Goal: Find specific page/section: Find specific page/section

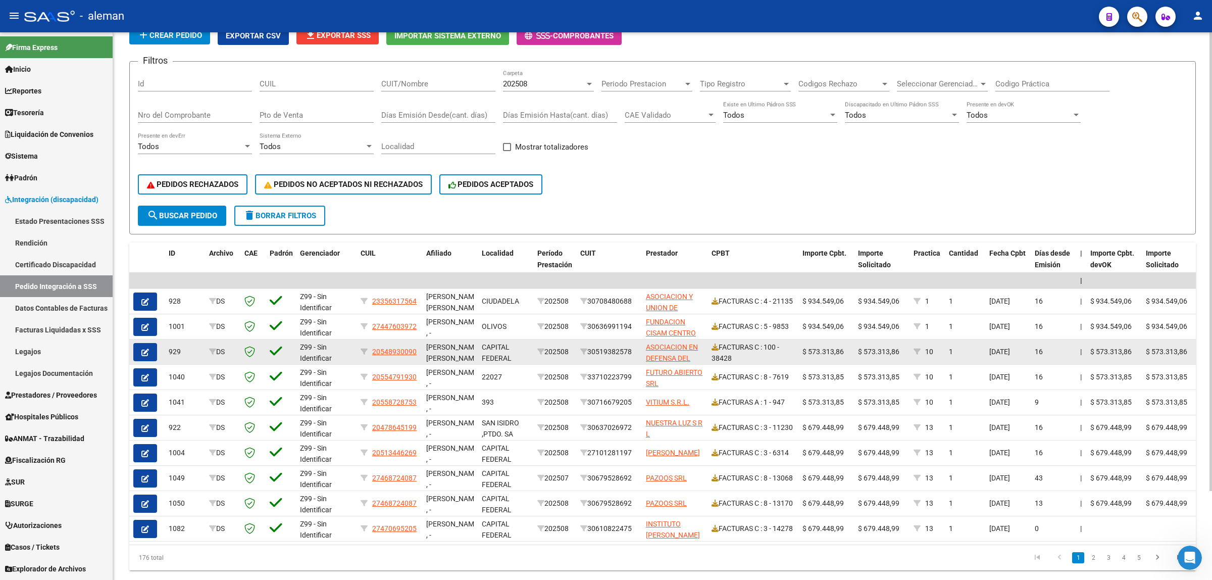
scroll to position [107, 0]
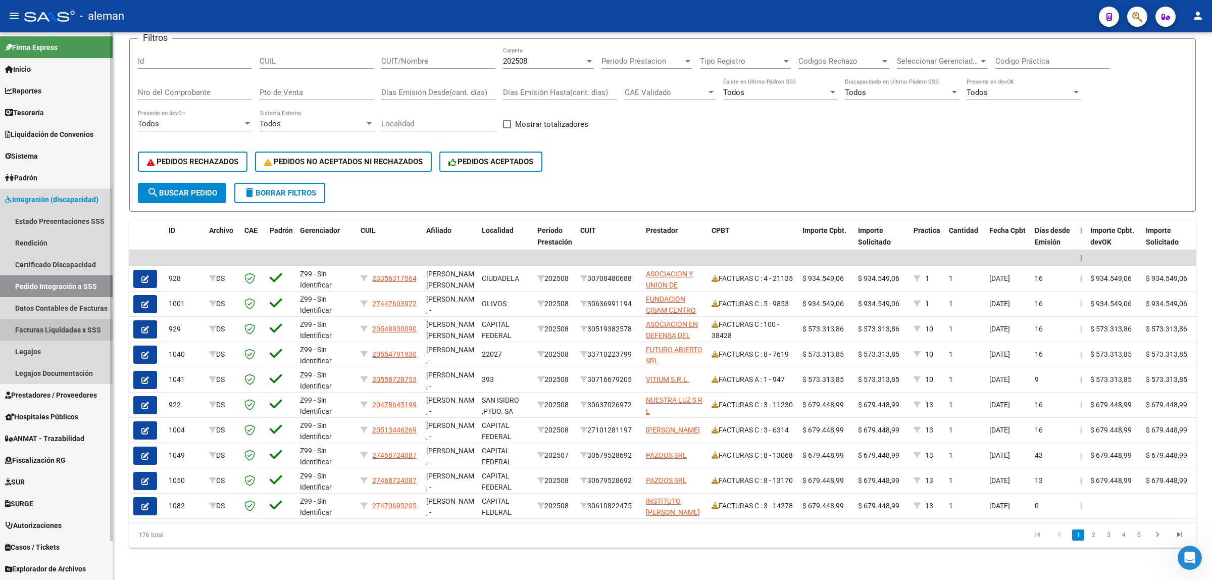
click at [71, 327] on link "Facturas Liquidadas x SSS" at bounding box center [56, 330] width 113 height 22
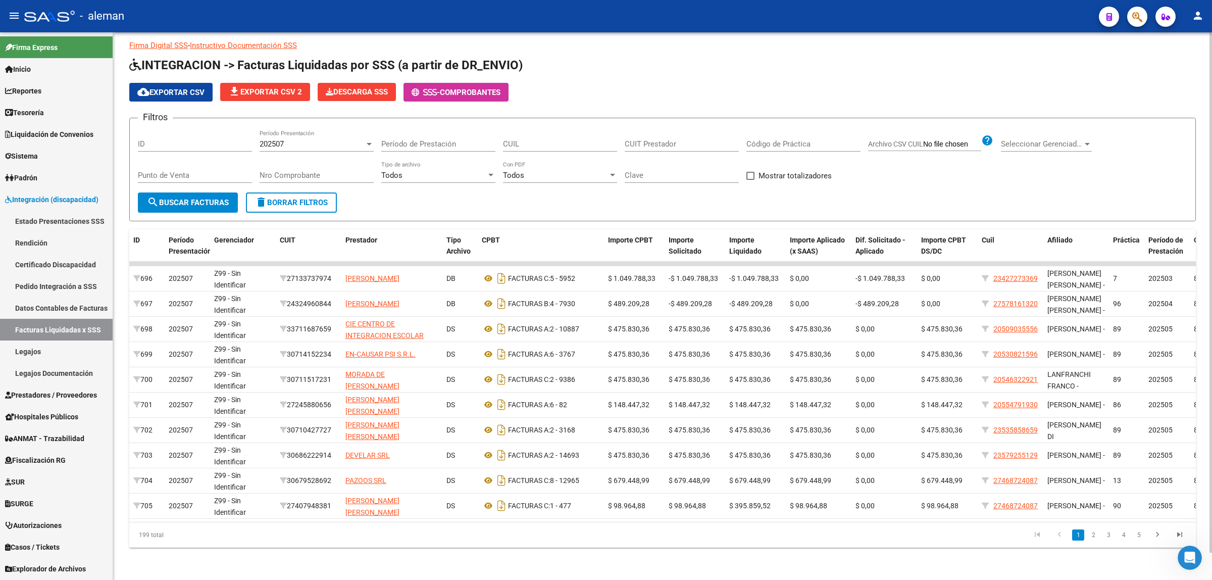
click at [490, 561] on div "DR.ENVIO: Último Archivo SSS publicado hace: 14 días - DS.SUBSIDIO: Último Arch…" at bounding box center [662, 296] width 1099 height 568
click at [39, 216] on link "Estado Presentaciones SSS" at bounding box center [56, 221] width 113 height 22
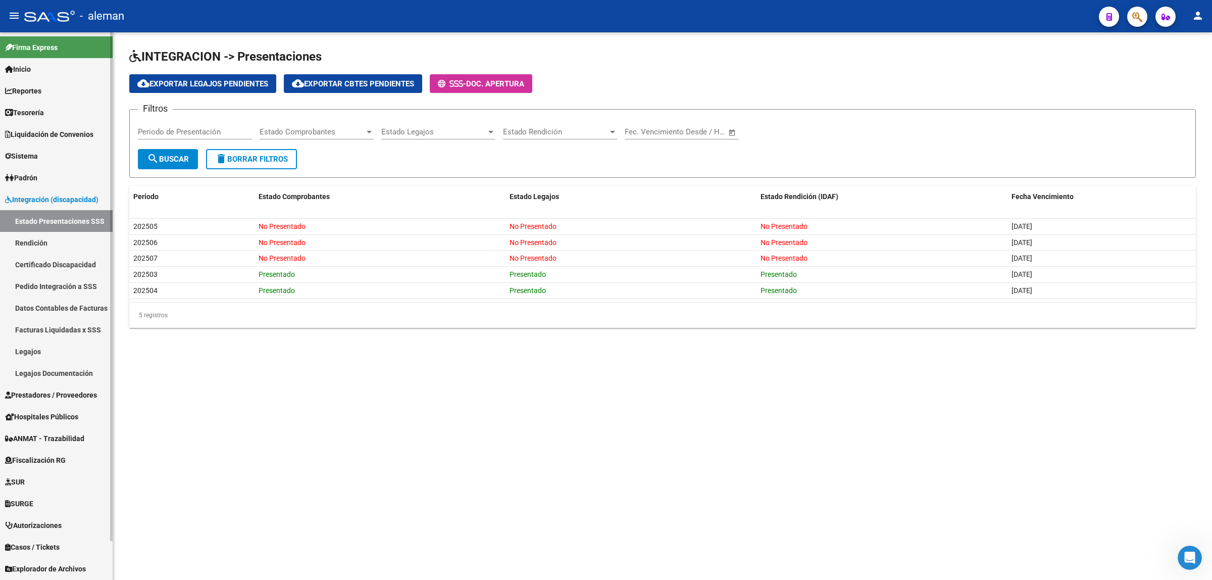
click at [42, 241] on link "Rendición" at bounding box center [56, 243] width 113 height 22
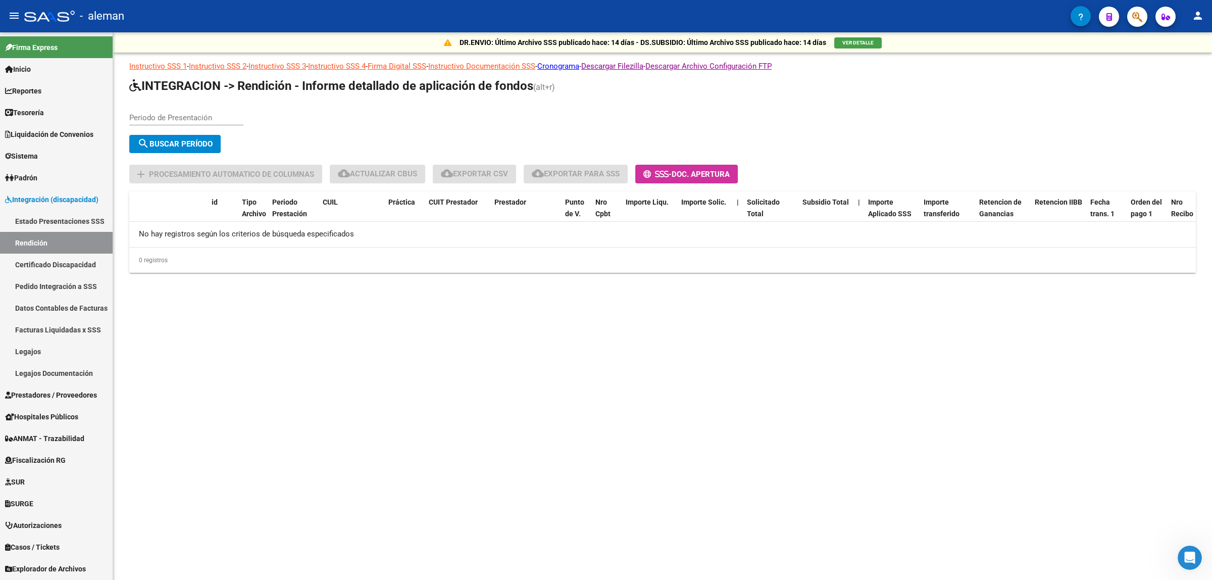
click at [185, 110] on div "Periodo de Presentación" at bounding box center [186, 115] width 114 height 22
click at [196, 114] on input "Periodo de Presentación" at bounding box center [186, 117] width 114 height 9
type input "202507"
click at [196, 144] on span "search Buscar Período" at bounding box center [174, 143] width 75 height 9
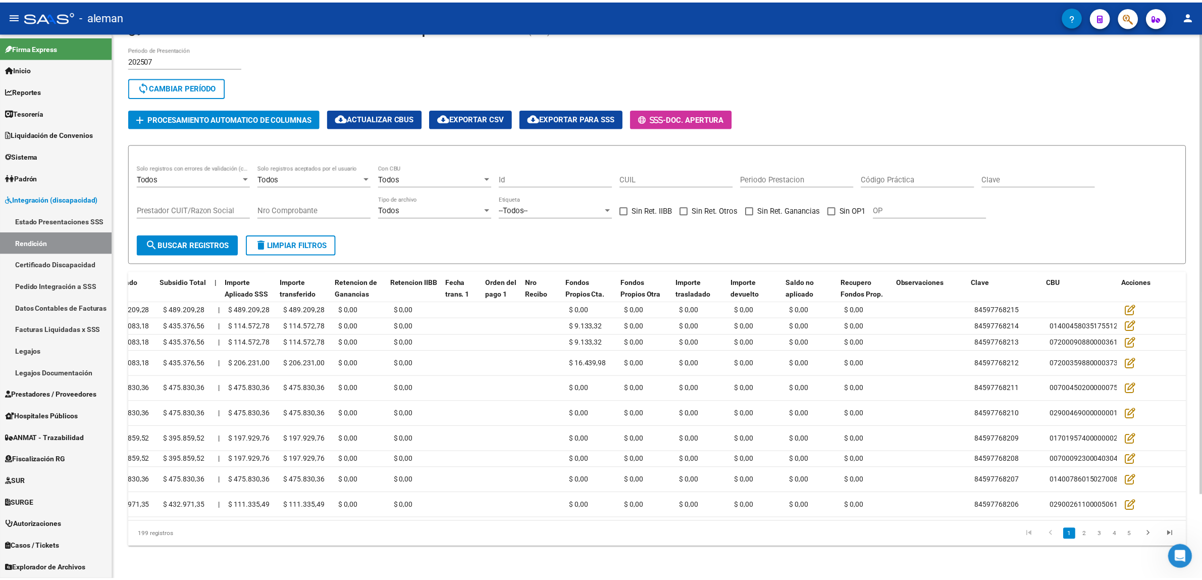
scroll to position [0, 650]
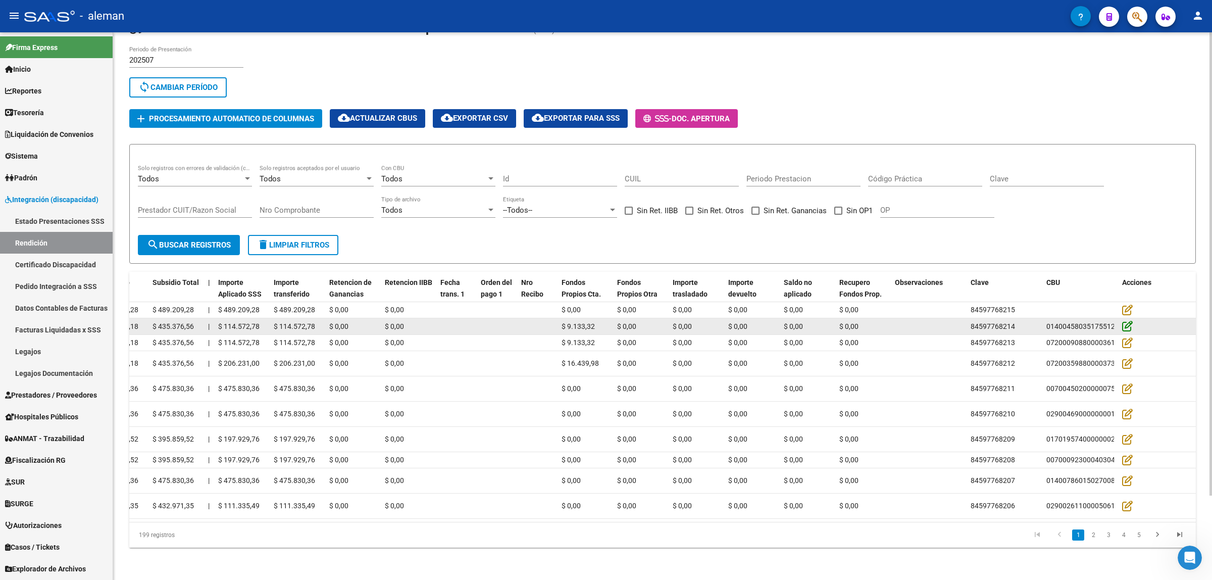
click at [1125, 320] on icon at bounding box center [1127, 325] width 11 height 11
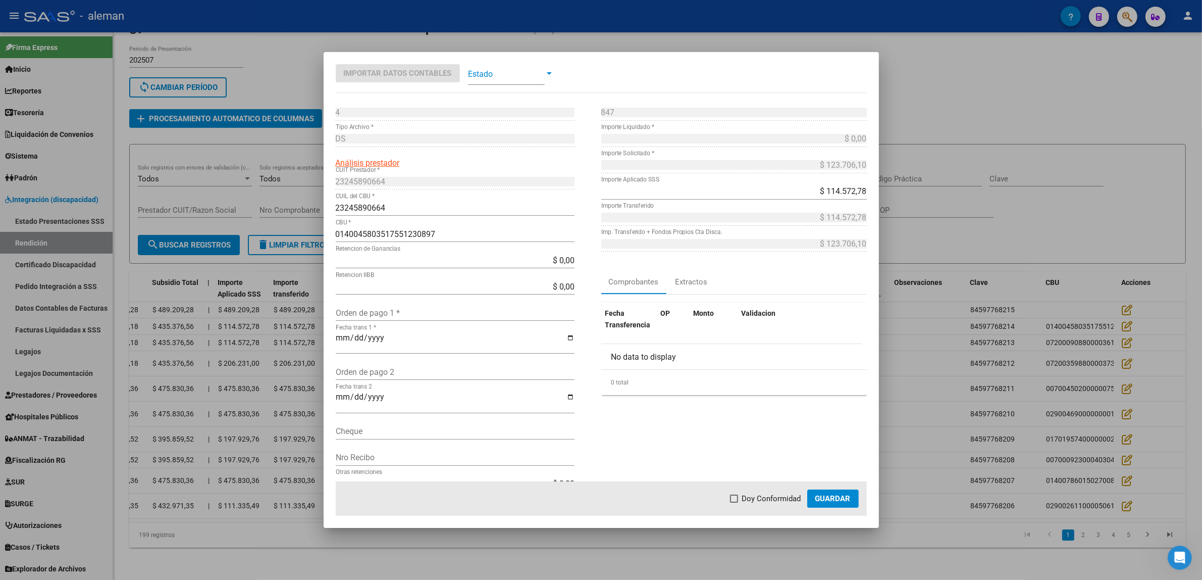
click at [552, 72] on div at bounding box center [549, 73] width 9 height 8
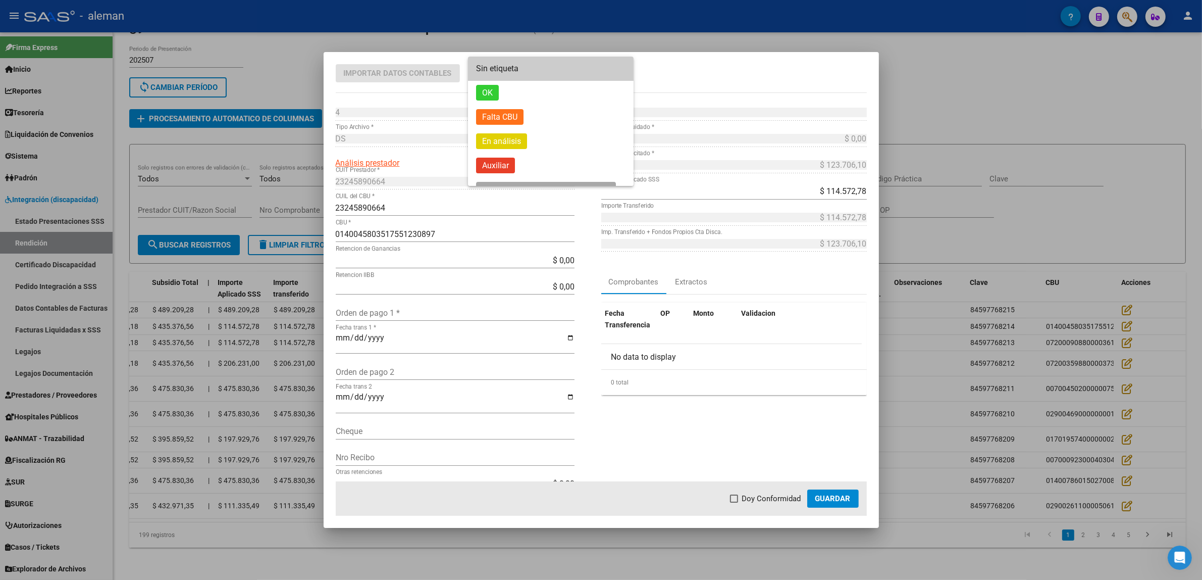
click at [977, 79] on div at bounding box center [601, 290] width 1202 height 580
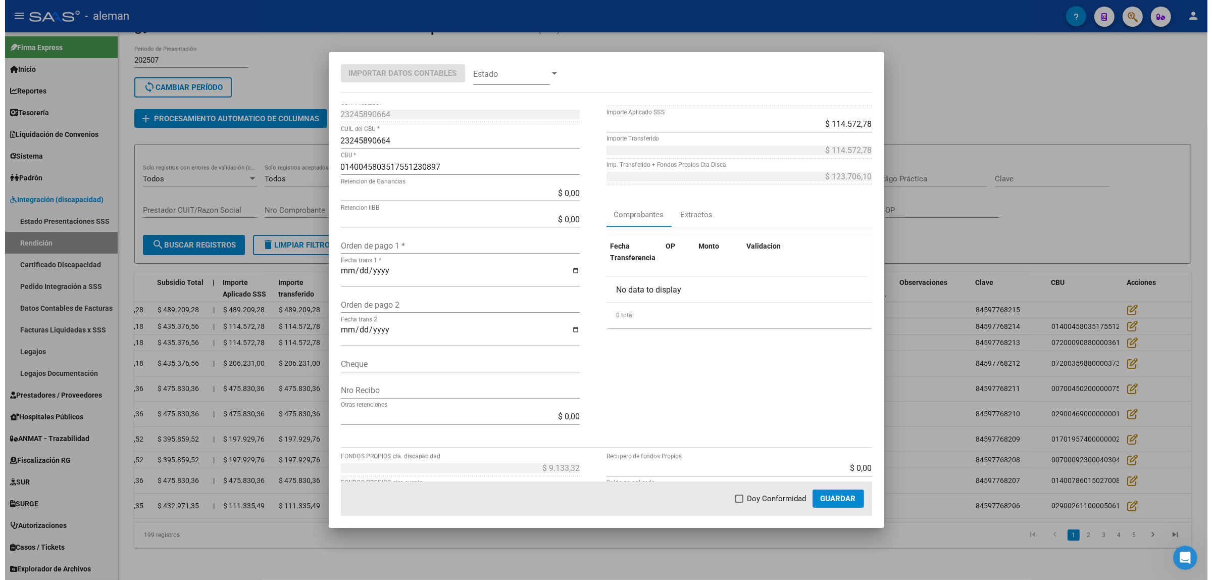
scroll to position [0, 0]
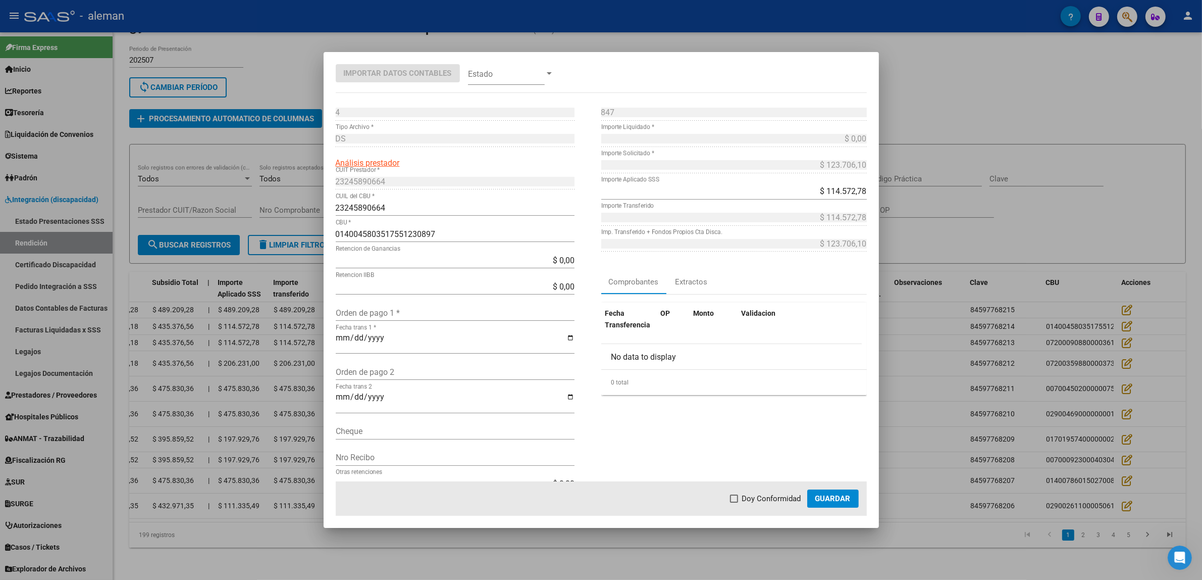
click at [1094, 90] on div at bounding box center [601, 290] width 1202 height 580
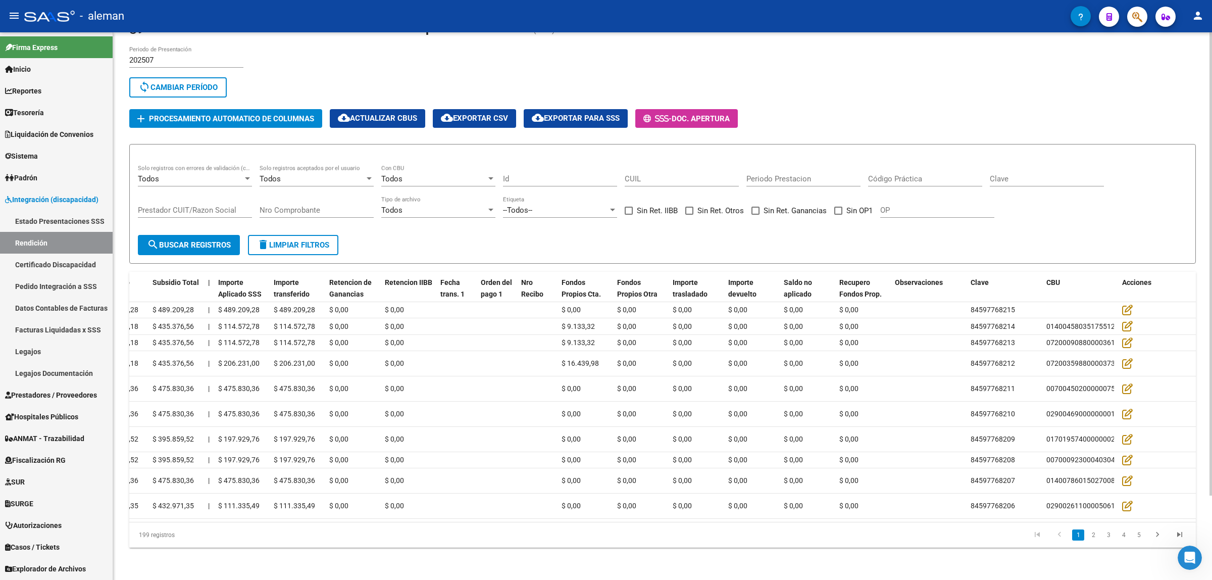
scroll to position [37, 0]
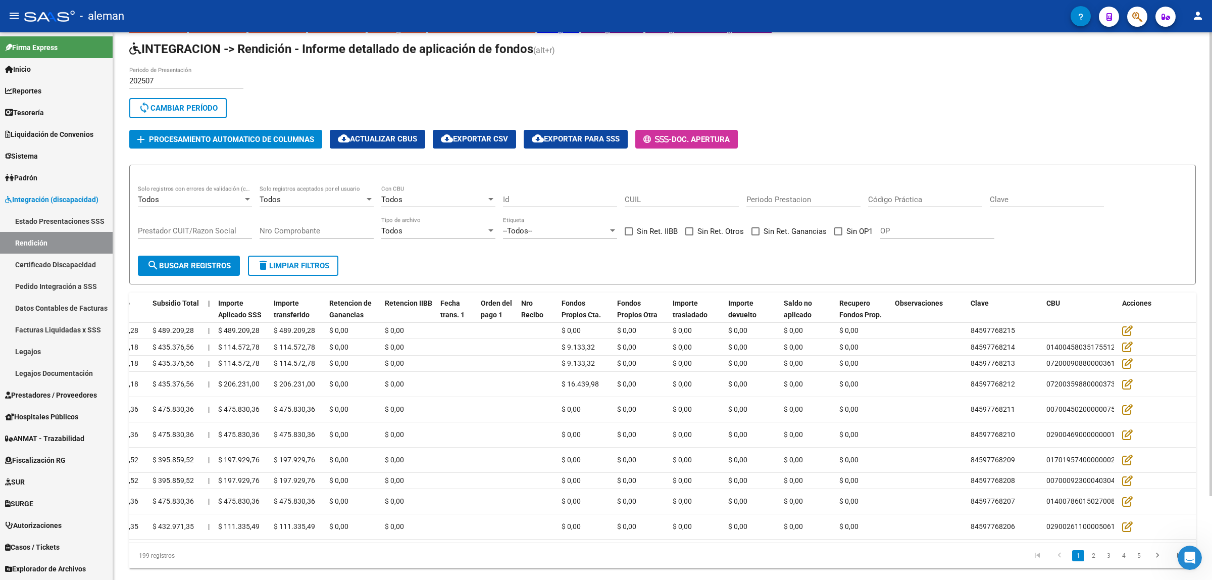
click at [185, 100] on button "sync Cambiar Período" at bounding box center [177, 108] width 97 height 20
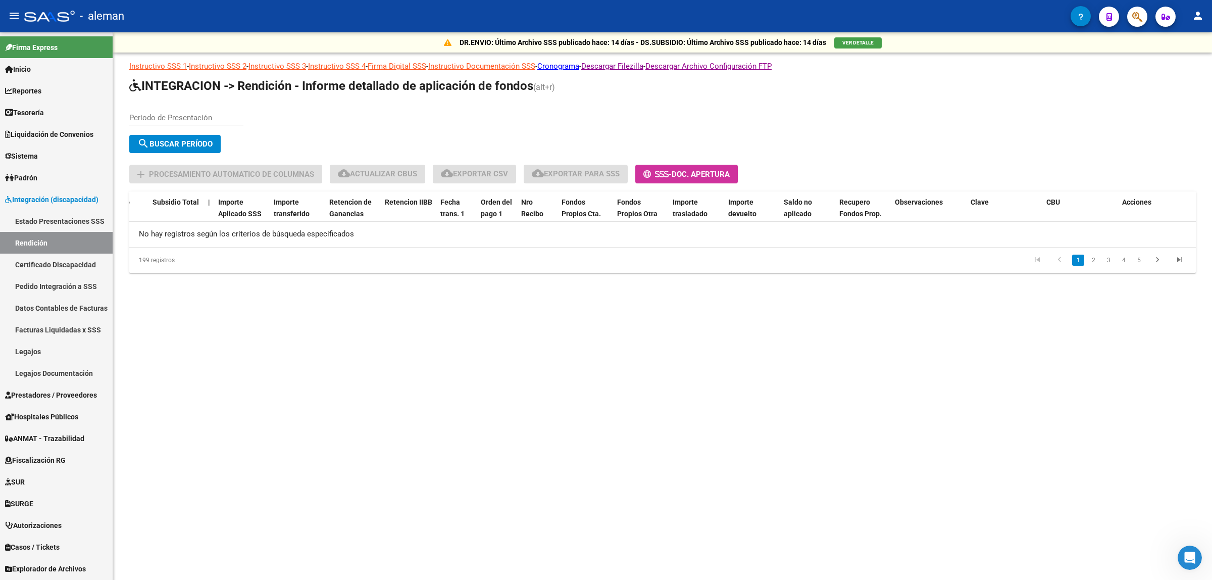
scroll to position [0, 0]
click at [185, 109] on div "Periodo de Presentación" at bounding box center [186, 115] width 114 height 22
type input "202506"
click at [186, 140] on span "search Buscar Período" at bounding box center [174, 143] width 75 height 9
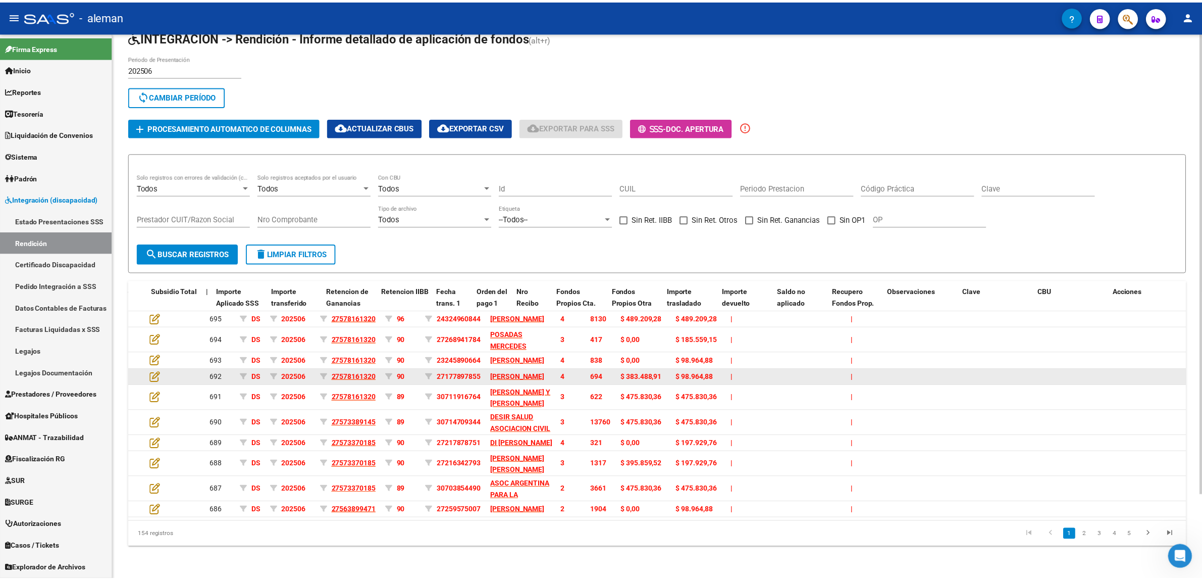
scroll to position [100, 0]
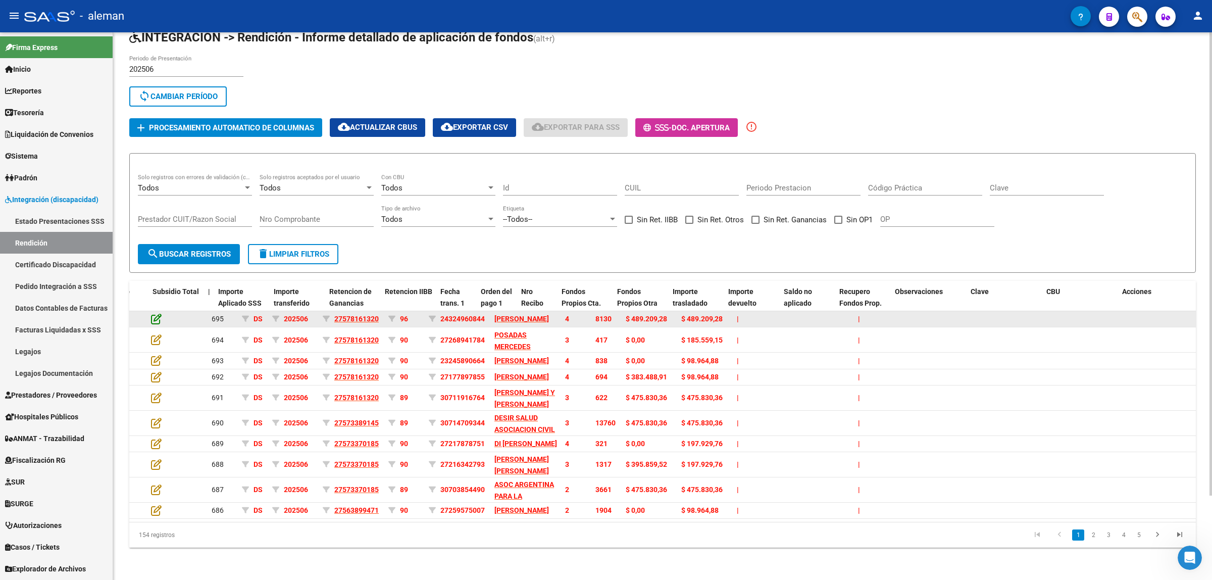
click at [151, 313] on icon at bounding box center [156, 318] width 11 height 11
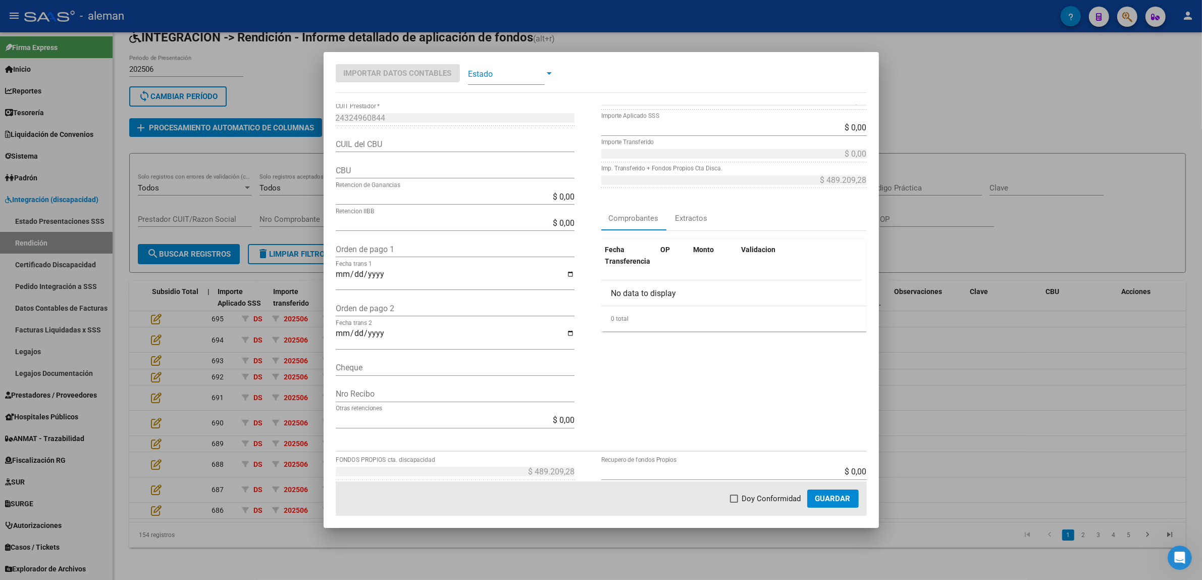
scroll to position [0, 0]
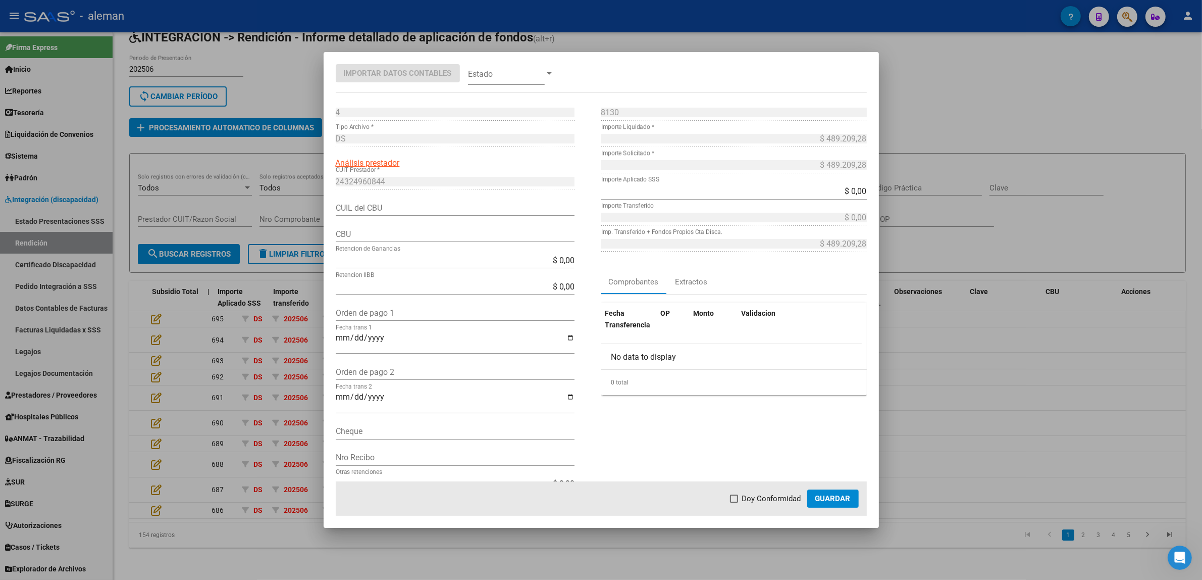
click at [1029, 334] on div at bounding box center [601, 290] width 1202 height 580
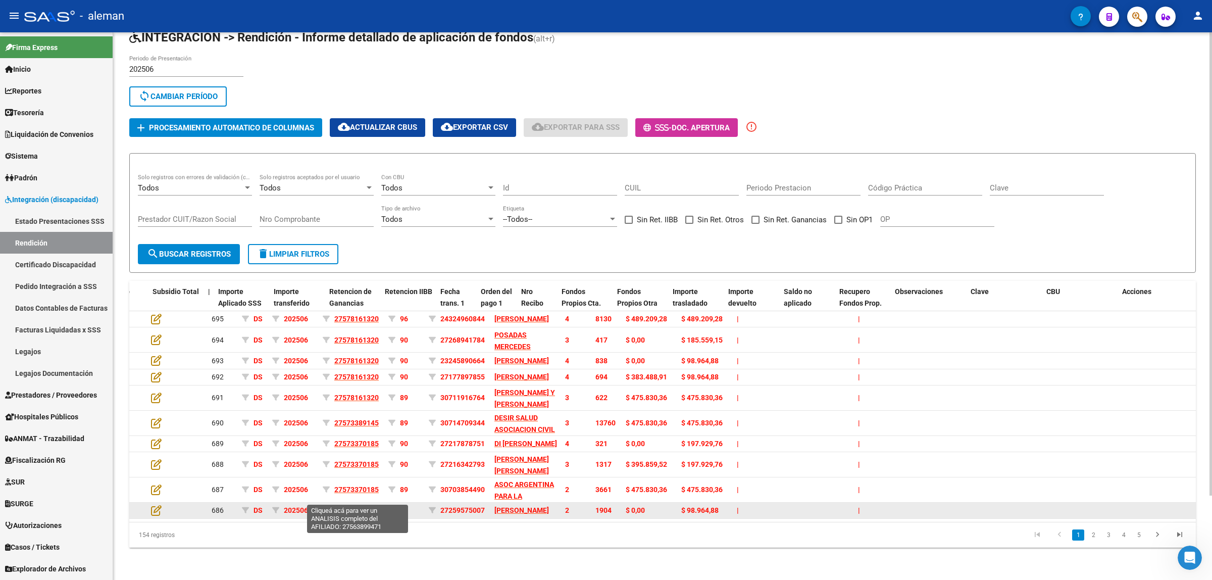
click at [352, 506] on span "27563899471" at bounding box center [356, 510] width 44 height 8
type textarea "27563899471"
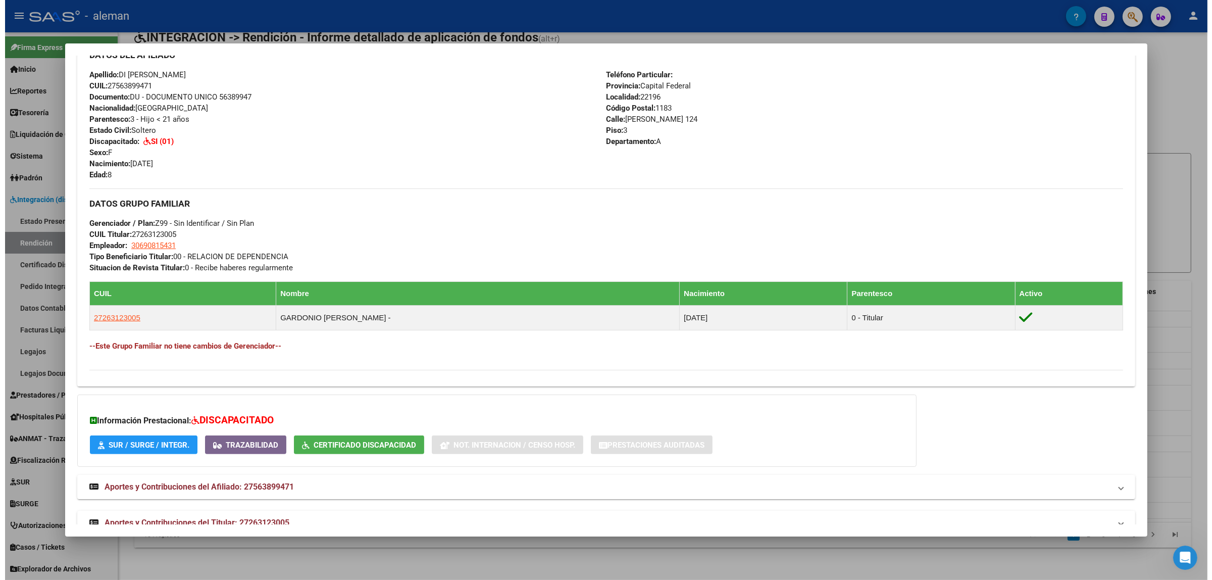
scroll to position [362, 0]
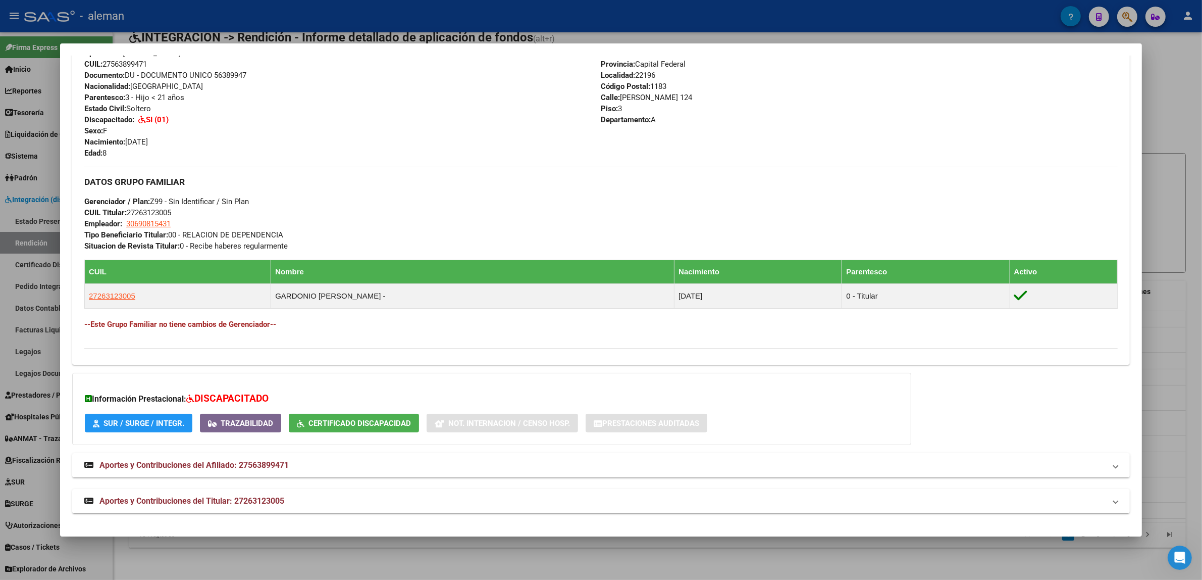
click at [1182, 241] on div at bounding box center [601, 290] width 1202 height 580
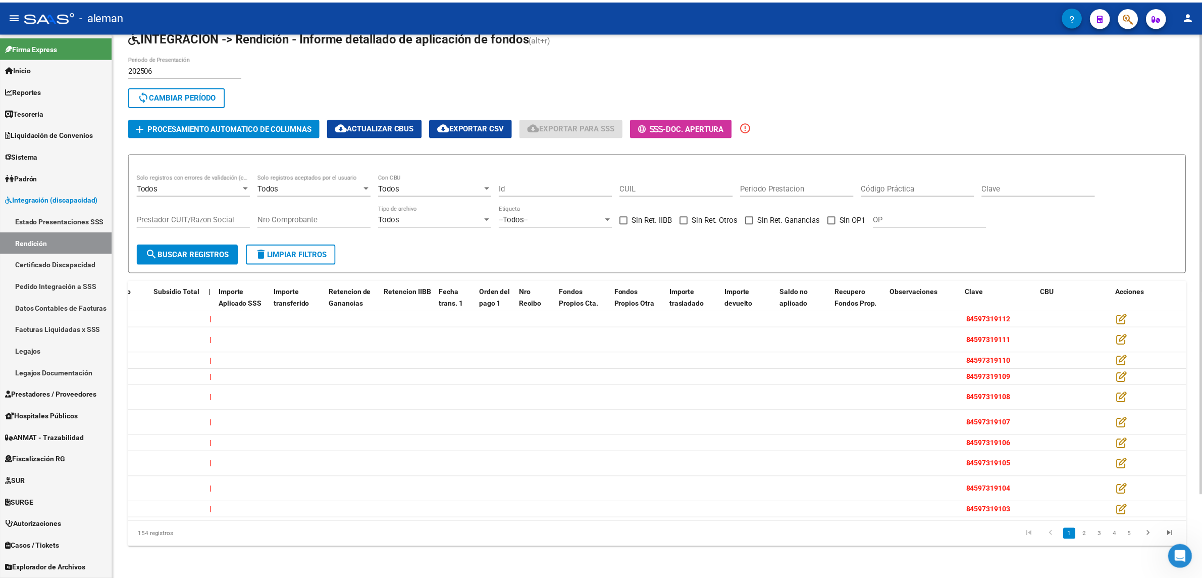
scroll to position [0, 647]
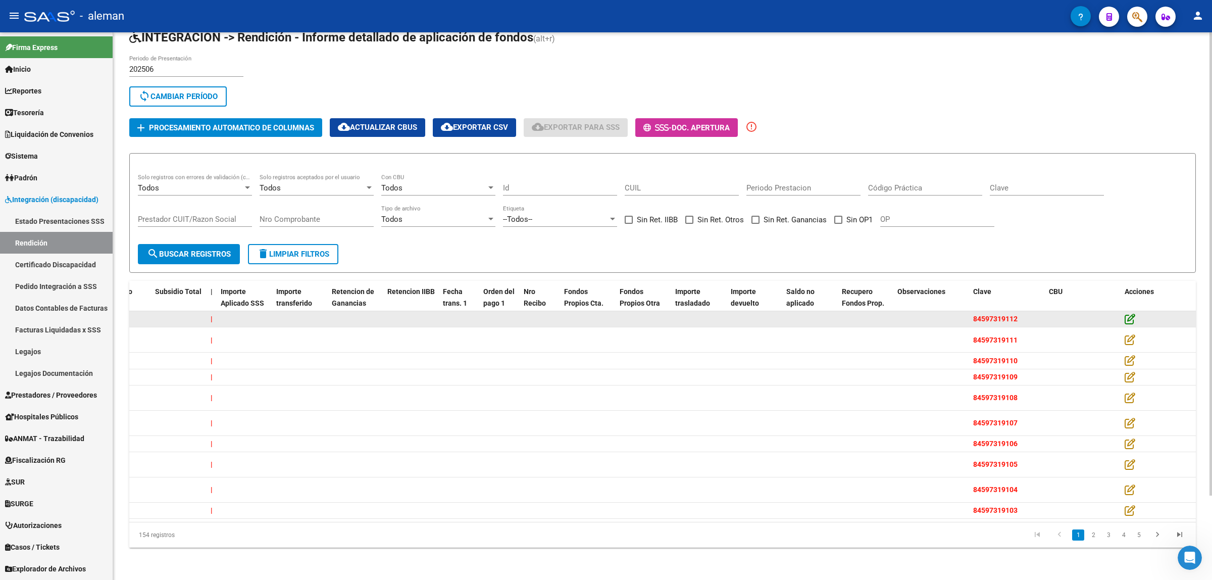
click at [1132, 313] on icon at bounding box center [1129, 318] width 11 height 11
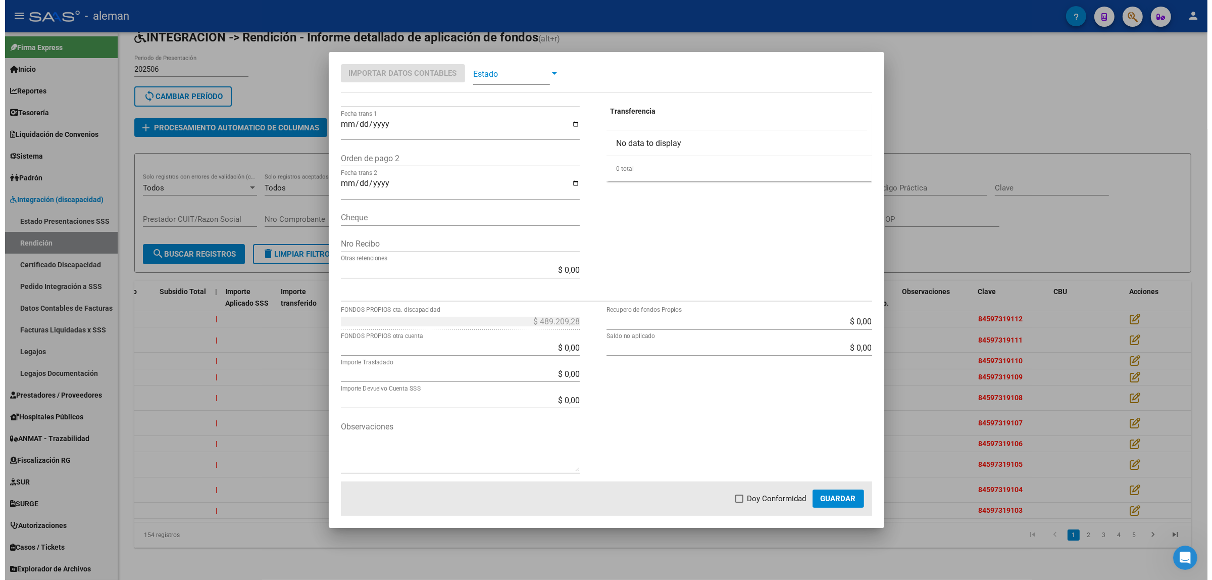
scroll to position [215, 0]
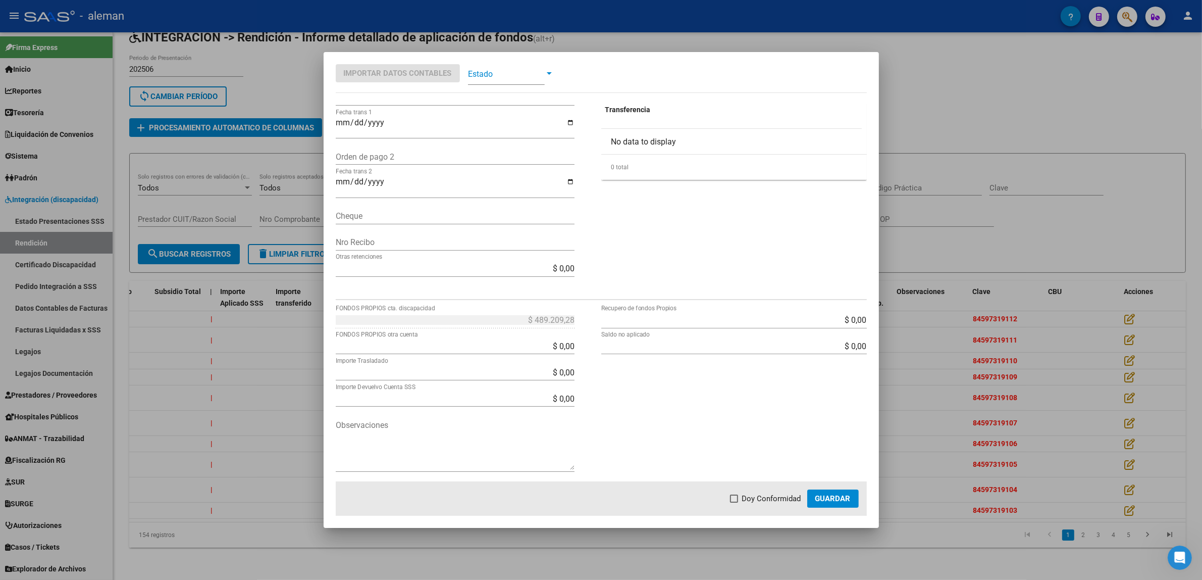
click at [1165, 264] on div at bounding box center [601, 290] width 1202 height 580
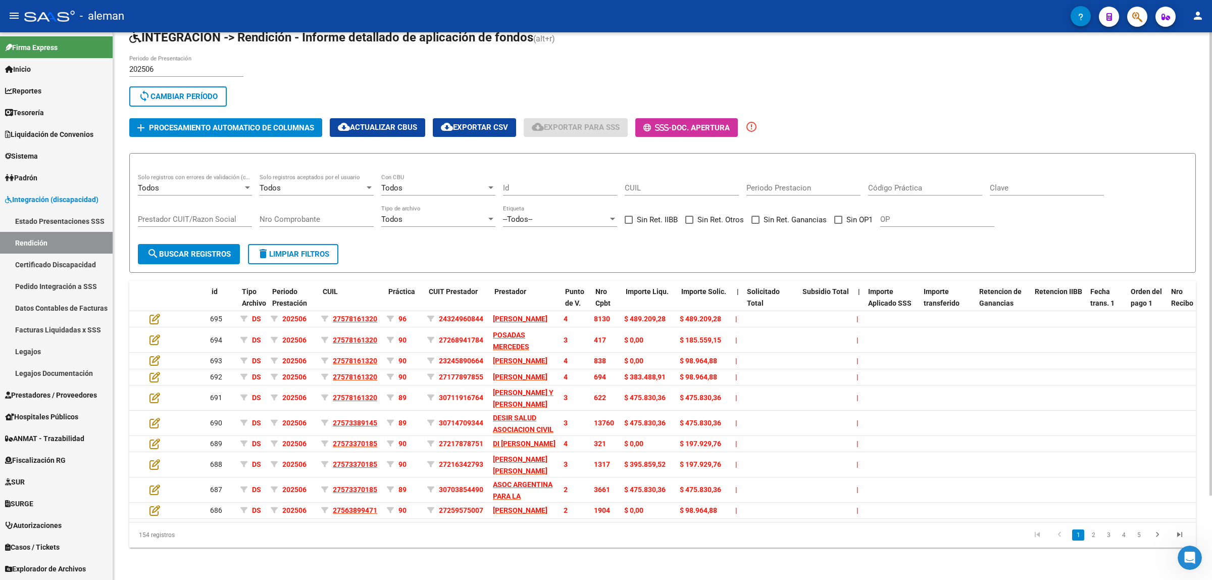
scroll to position [0, 0]
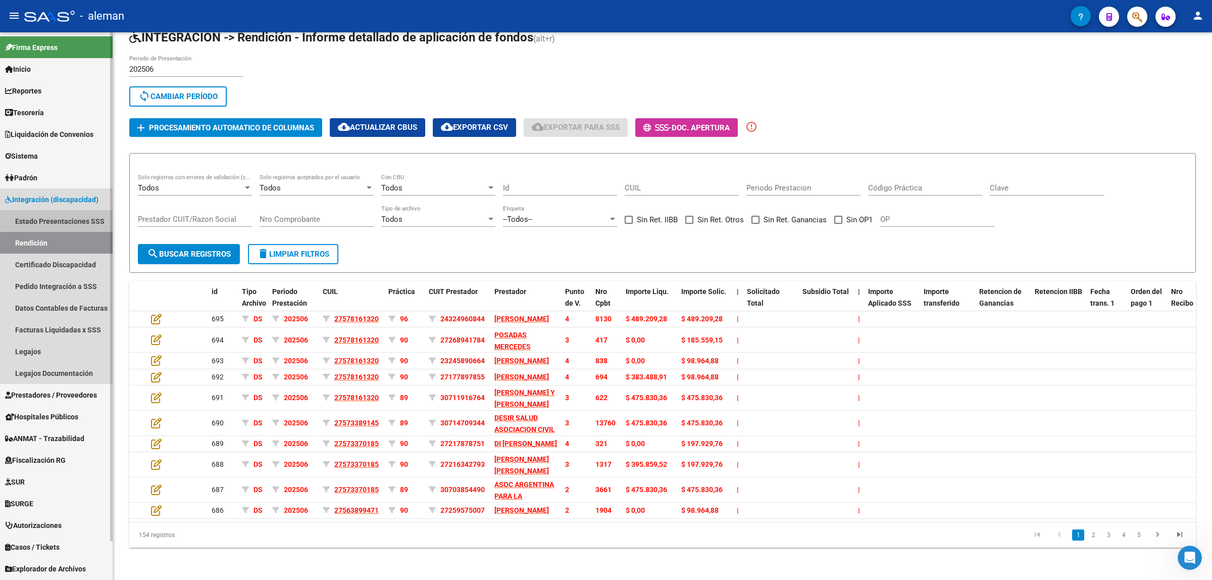
click at [59, 216] on link "Estado Presentaciones SSS" at bounding box center [56, 221] width 113 height 22
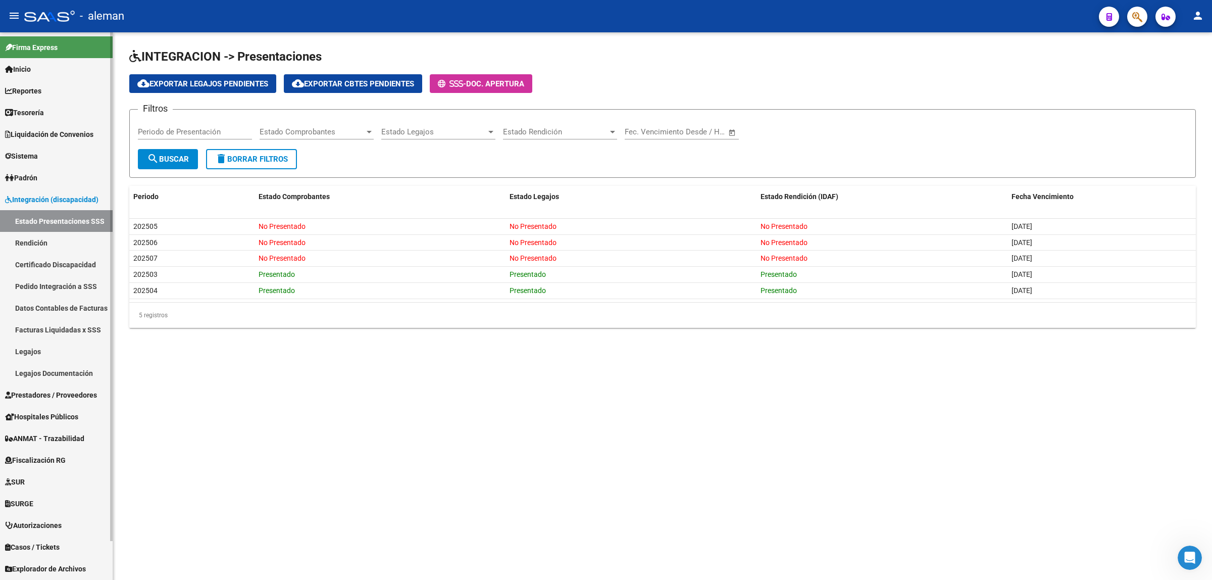
click at [41, 392] on span "Prestadores / Proveedores" at bounding box center [51, 394] width 92 height 11
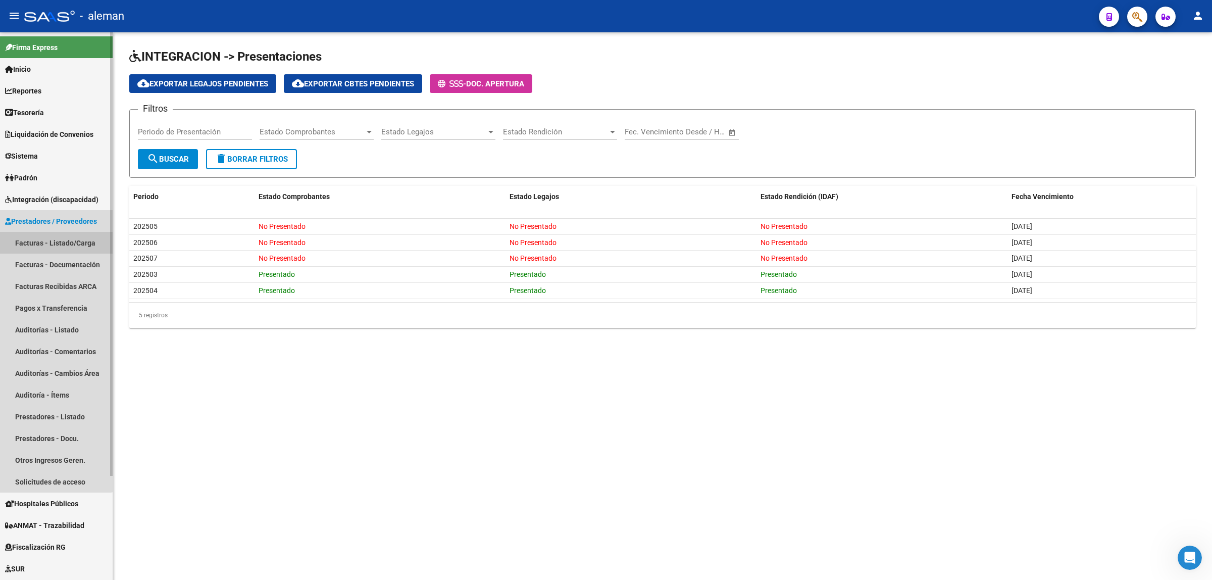
click at [49, 240] on link "Facturas - Listado/Carga" at bounding box center [56, 243] width 113 height 22
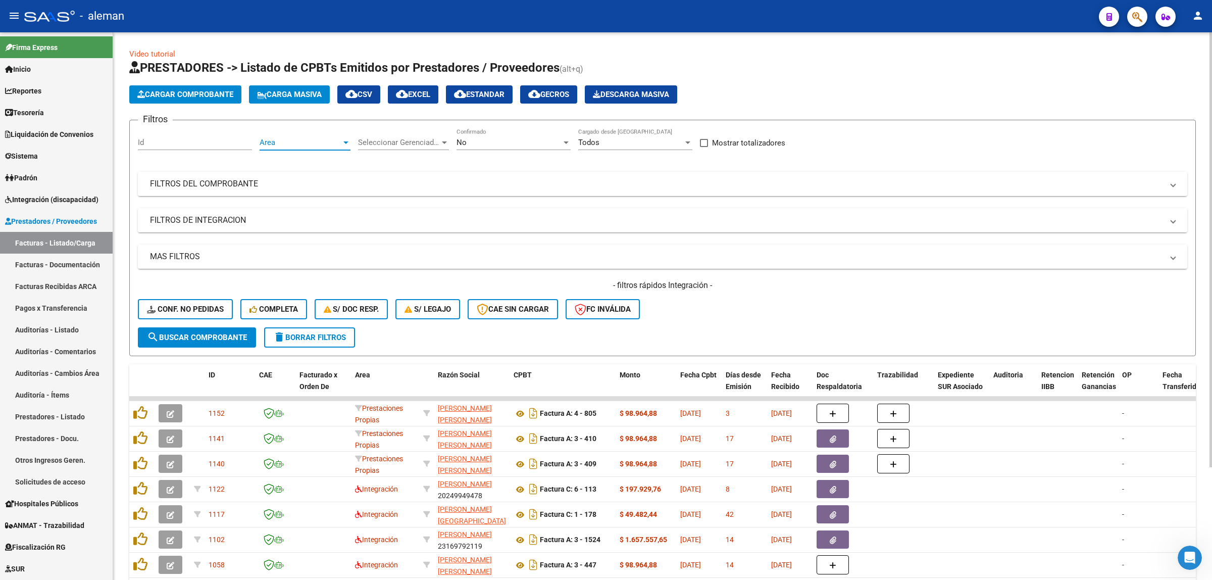
click at [341, 140] on div at bounding box center [345, 142] width 9 height 8
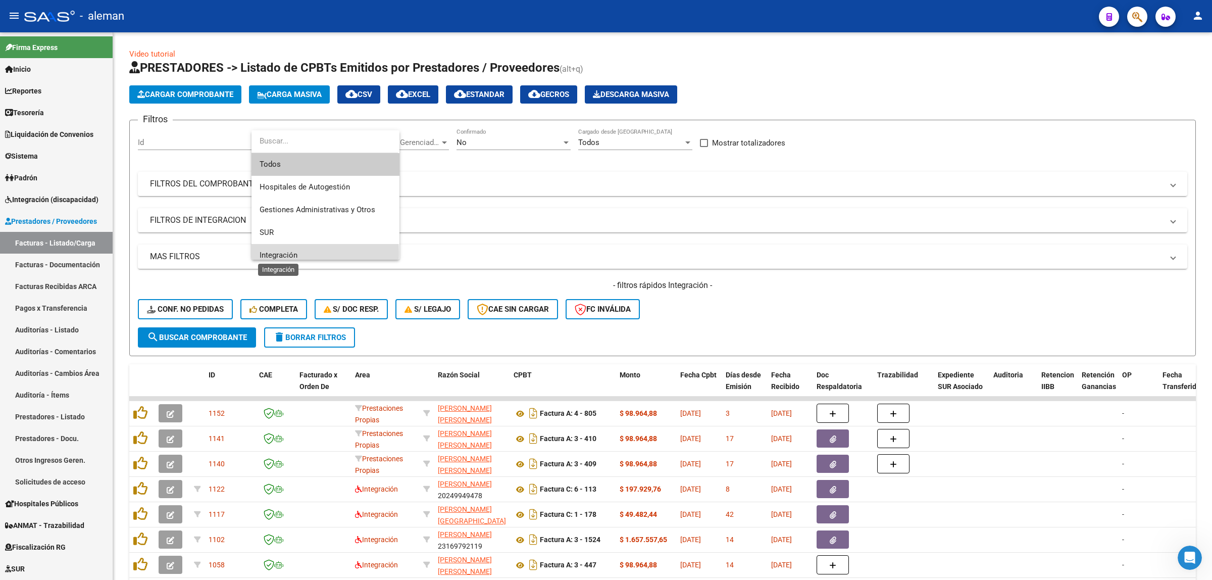
click at [271, 253] on span "Integración" at bounding box center [279, 254] width 38 height 9
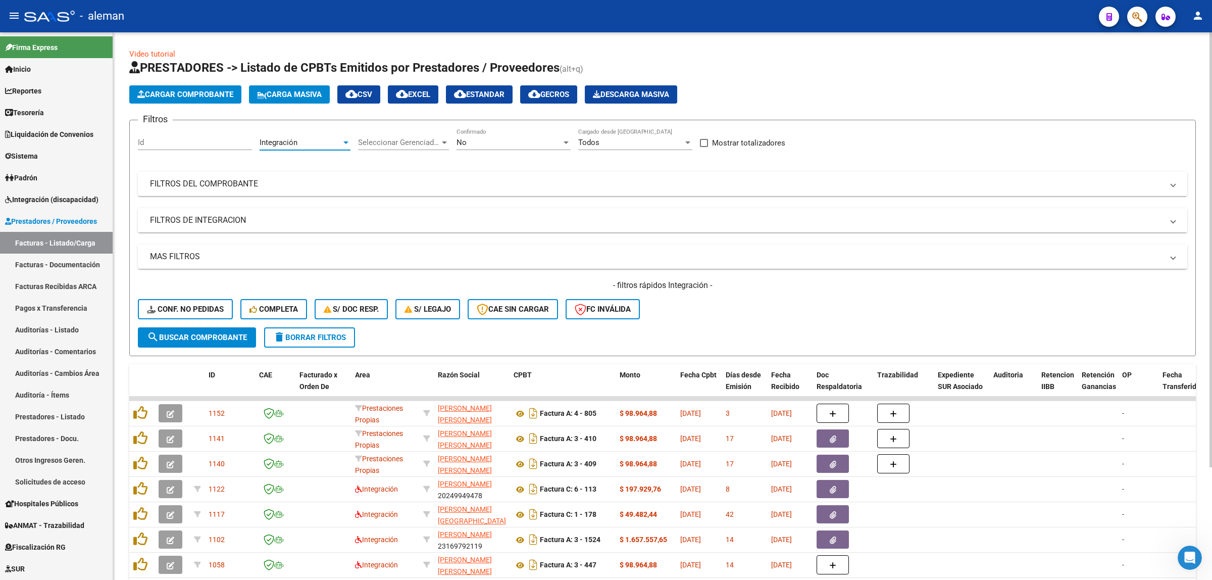
click at [234, 333] on span "search Buscar Comprobante" at bounding box center [197, 337] width 100 height 9
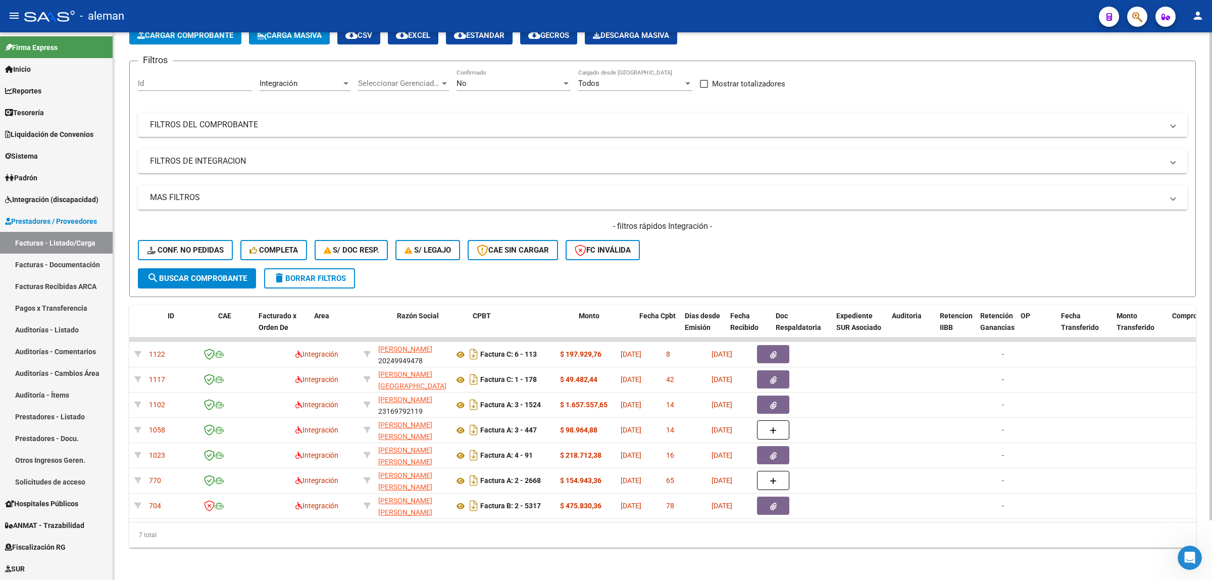
scroll to position [0, 0]
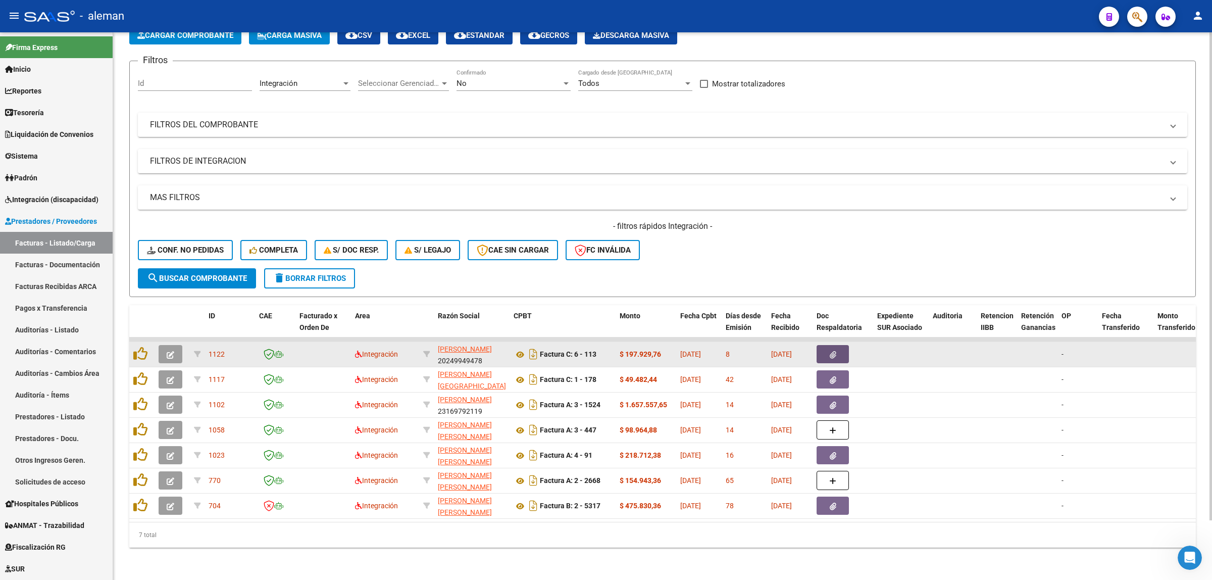
click at [832, 351] on icon "button" at bounding box center [833, 355] width 7 height 8
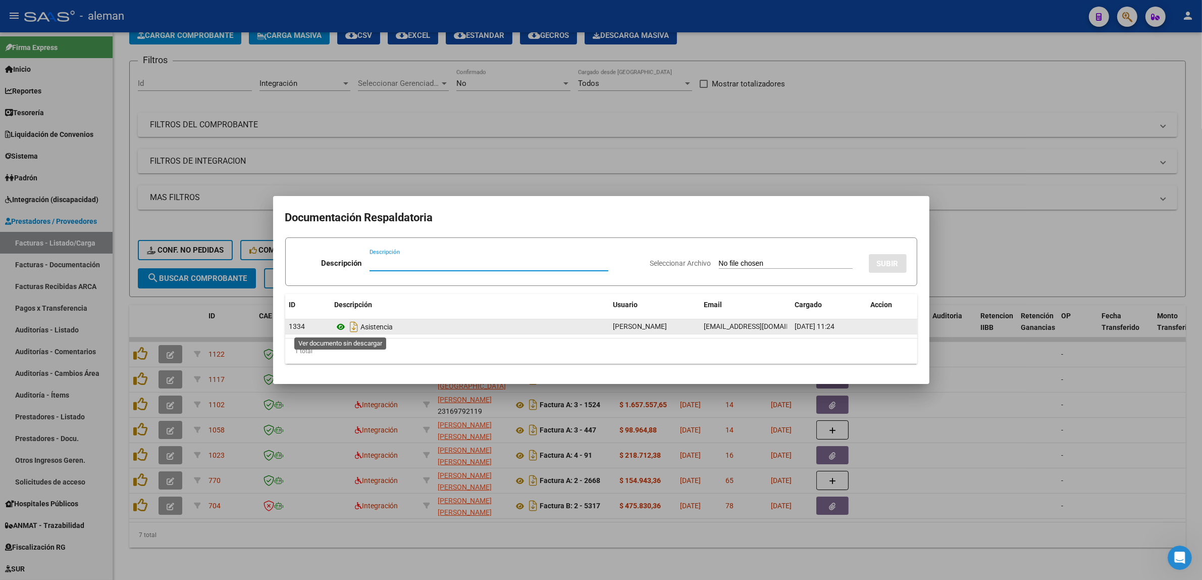
click at [339, 327] on icon at bounding box center [341, 327] width 13 height 12
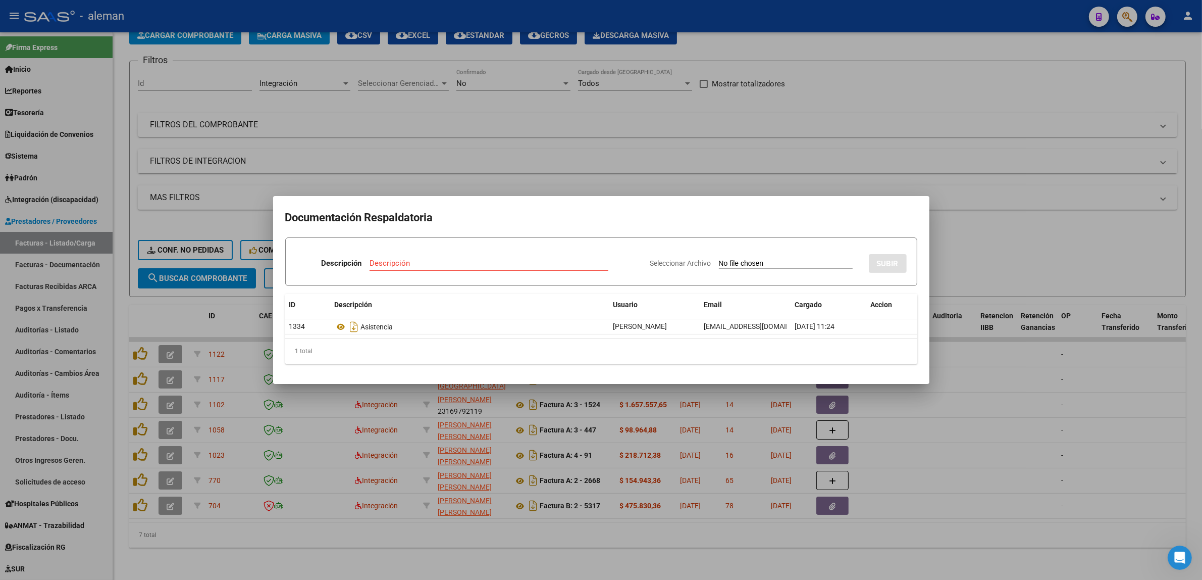
click at [961, 409] on div at bounding box center [601, 290] width 1202 height 580
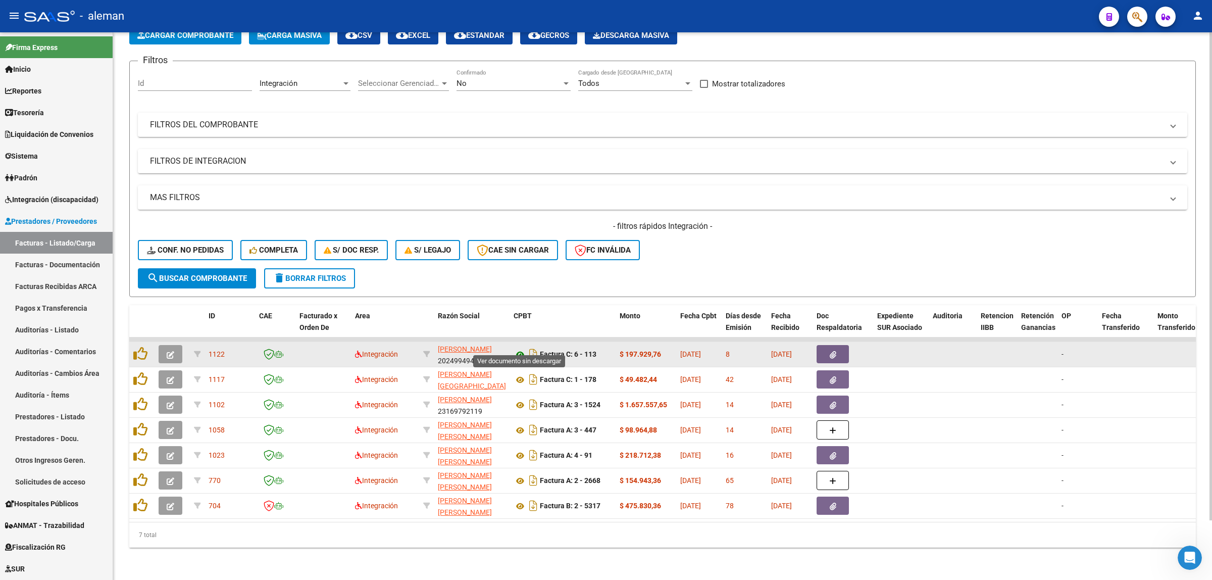
click at [521, 348] on icon at bounding box center [519, 354] width 13 height 12
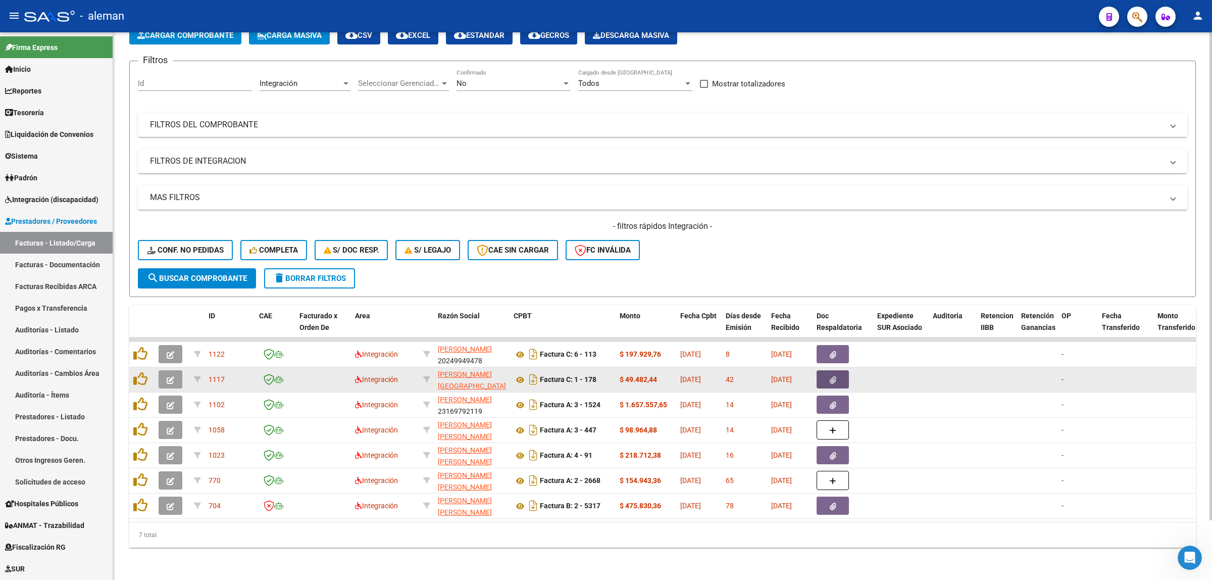
click at [844, 370] on button "button" at bounding box center [832, 379] width 32 height 18
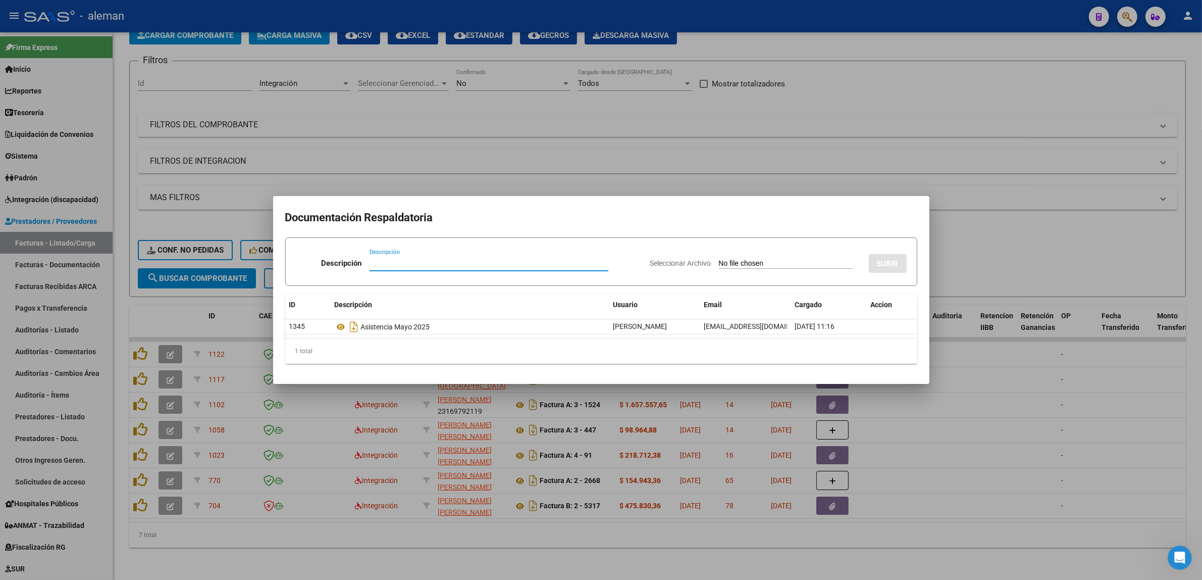
click at [990, 374] on div at bounding box center [601, 290] width 1202 height 580
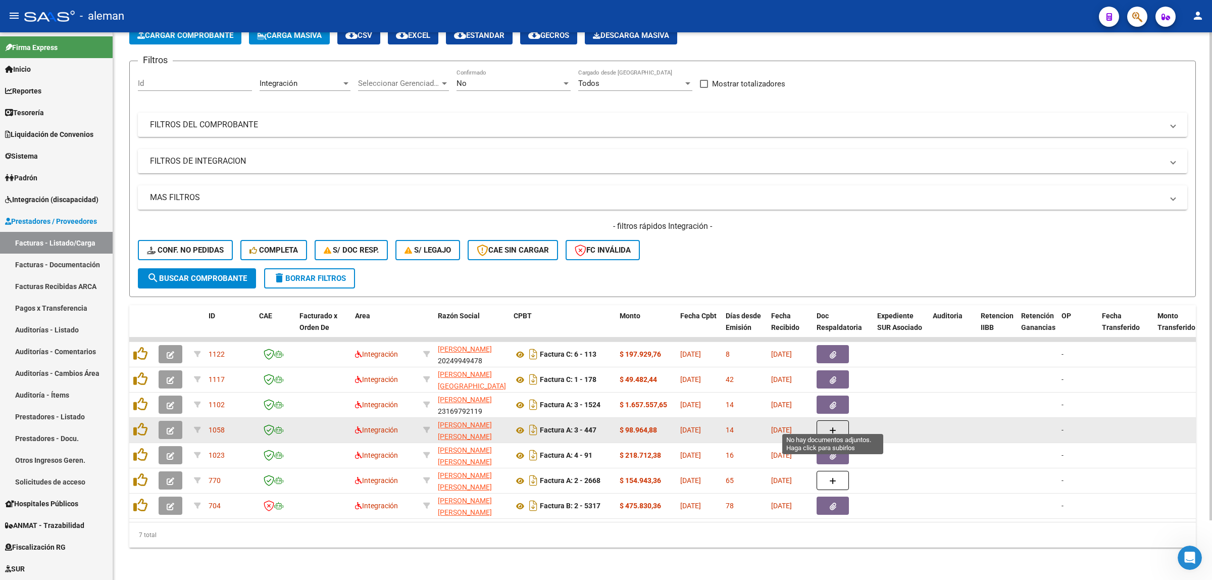
click at [834, 427] on icon "button" at bounding box center [832, 431] width 7 height 8
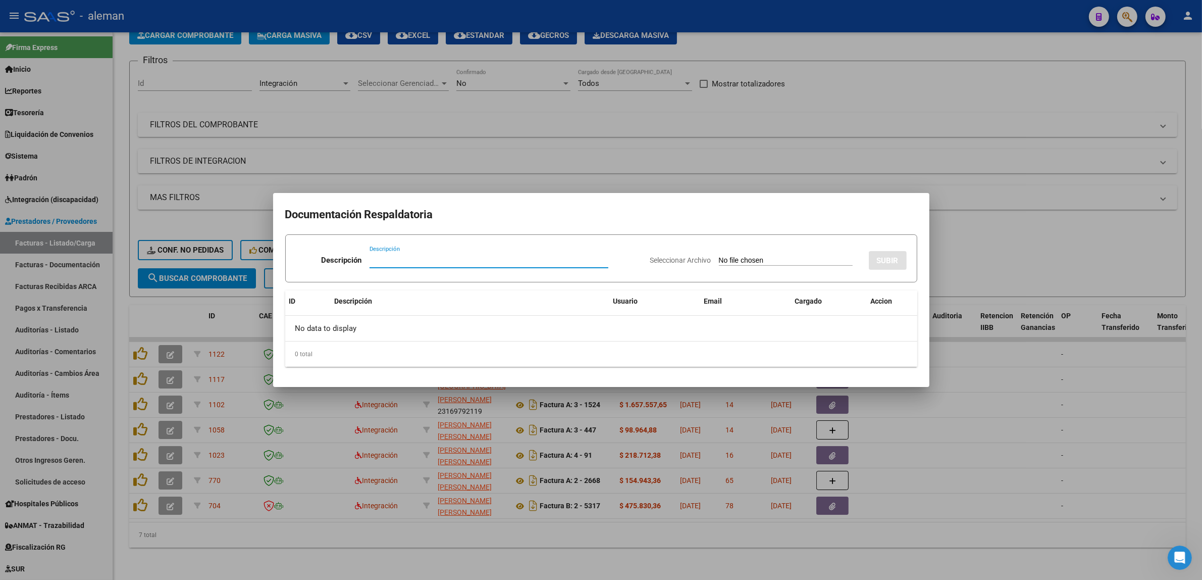
click at [965, 418] on div at bounding box center [601, 290] width 1202 height 580
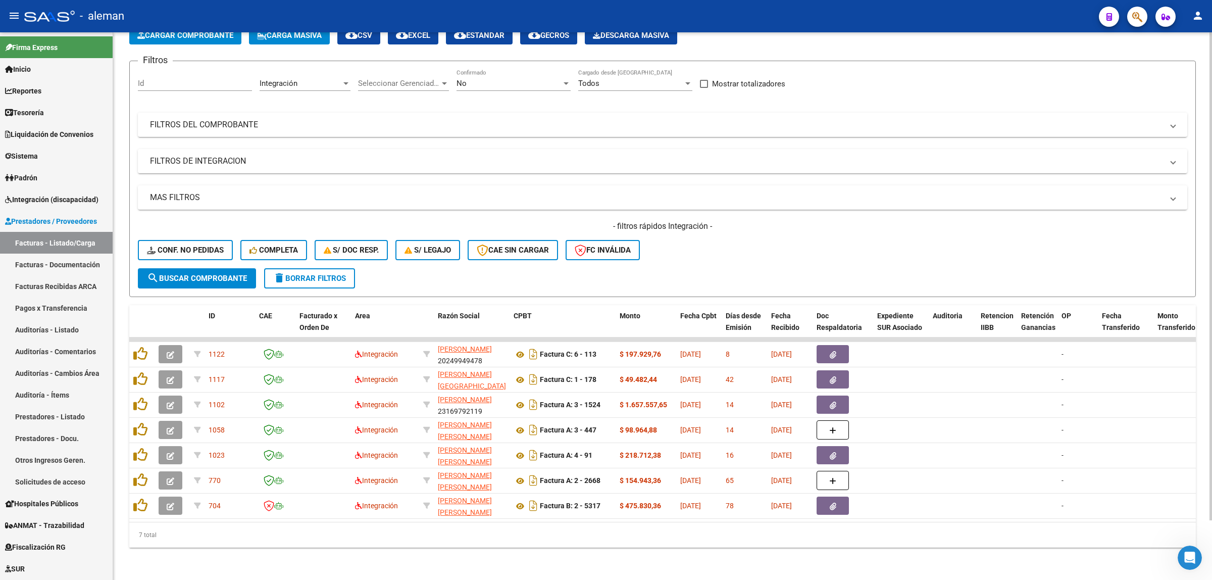
click at [865, 566] on div "Video tutorial PRESTADORES -> Listado de CPBTs Emitidos por Prestadores / Prove…" at bounding box center [662, 276] width 1099 height 606
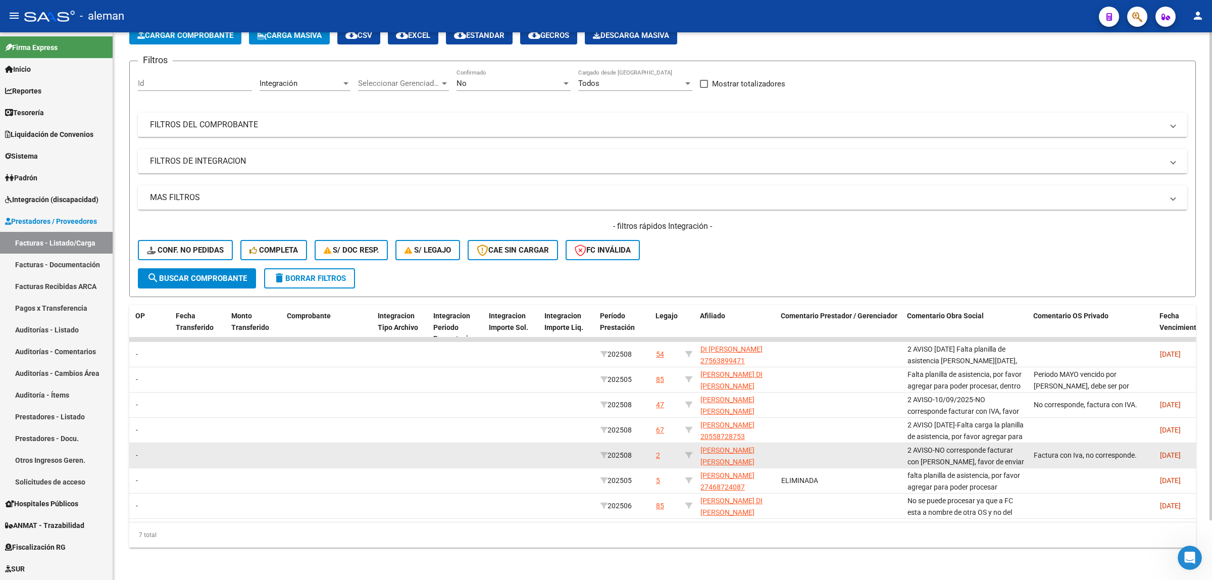
scroll to position [0, 928]
drag, startPoint x: 207, startPoint y: 341, endPoint x: 1136, endPoint y: 447, distance: 935.1
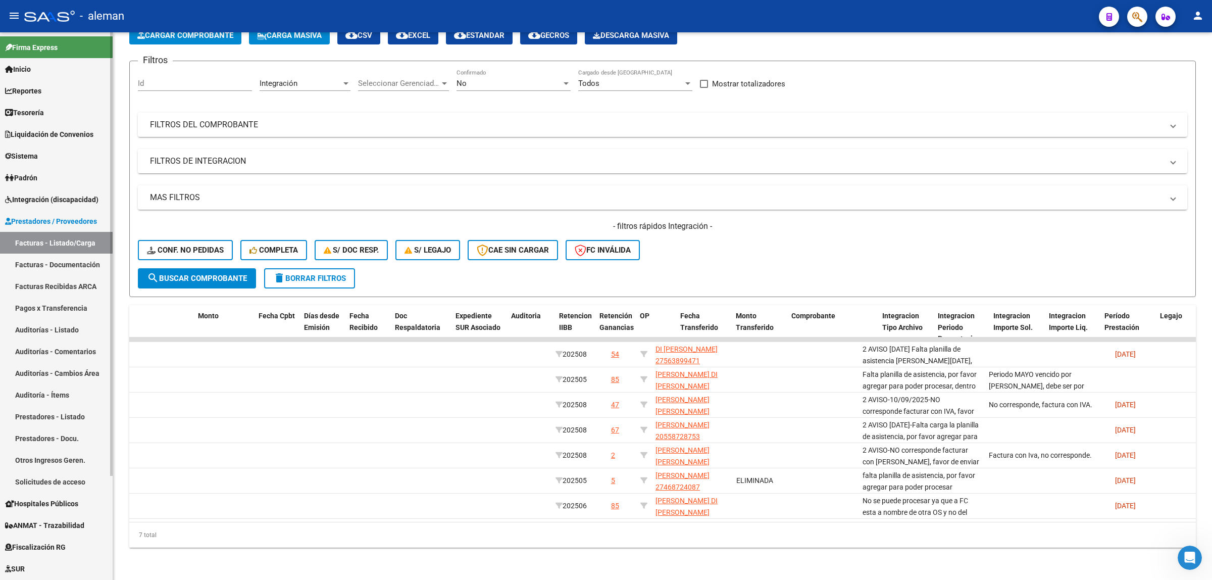
scroll to position [0, 0]
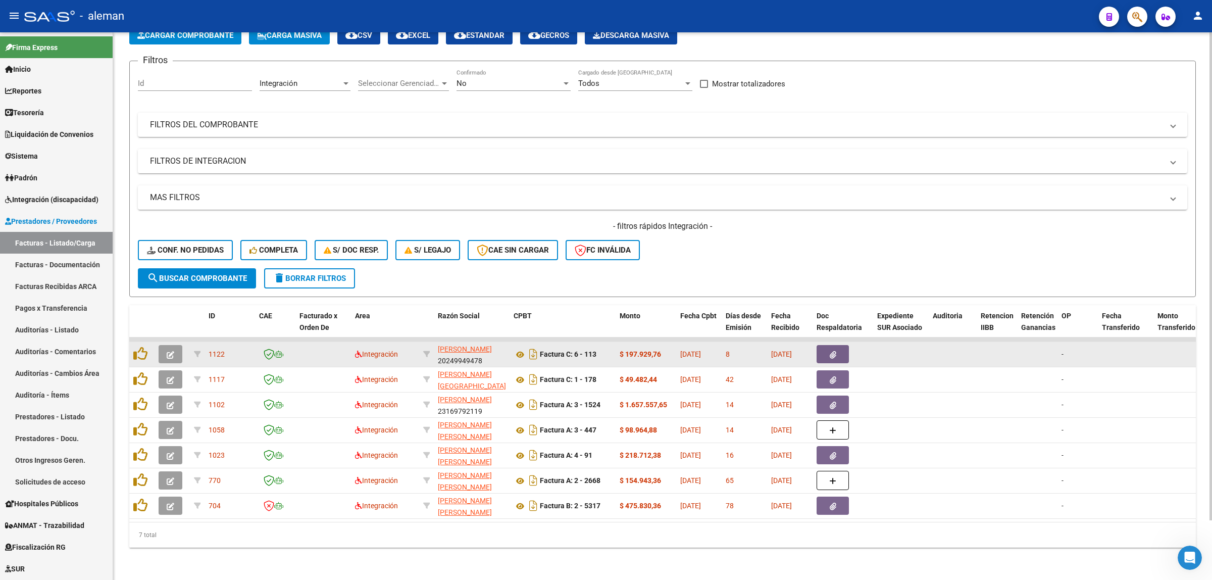
drag, startPoint x: 1179, startPoint y: 444, endPoint x: 204, endPoint y: 341, distance: 980.4
click at [204, 341] on datatable-scroller "1122 Integración [PERSON_NAME] 20249949478 Factura C: 6 - 113 $ 197.929,76 [DAT…" at bounding box center [662, 427] width 1066 height 181
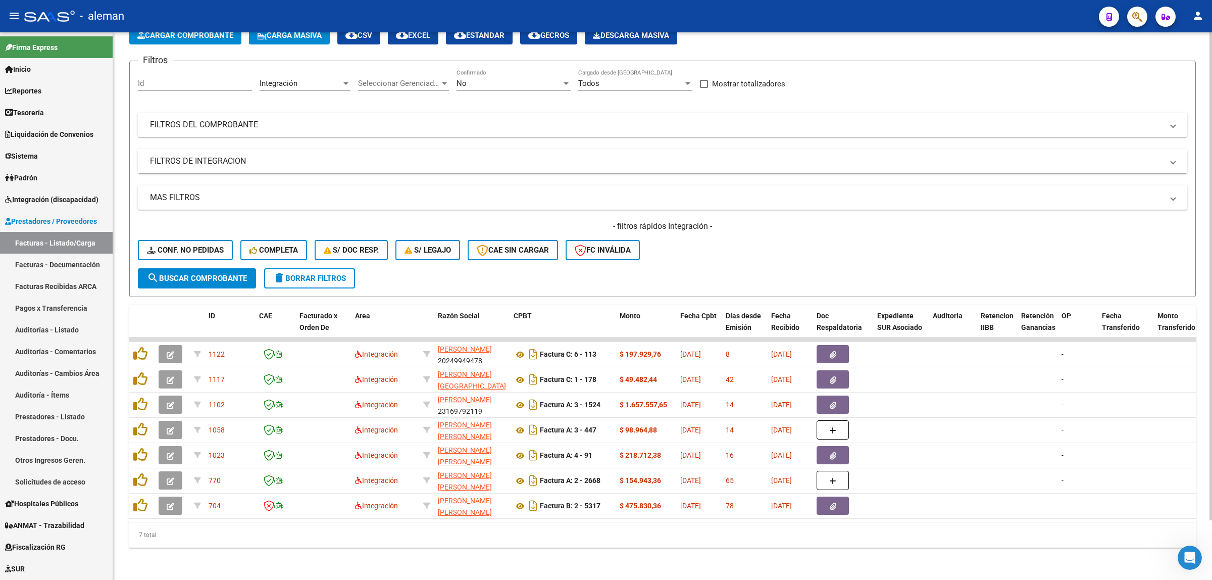
copy datatable-scroller "1581 Loremipsumd SITAM CONSECTE ADIPI 15149181870 Elitsed D: 4 - 463 $ 389.951,…"
click at [48, 262] on link "Facturas - Documentación" at bounding box center [56, 264] width 113 height 22
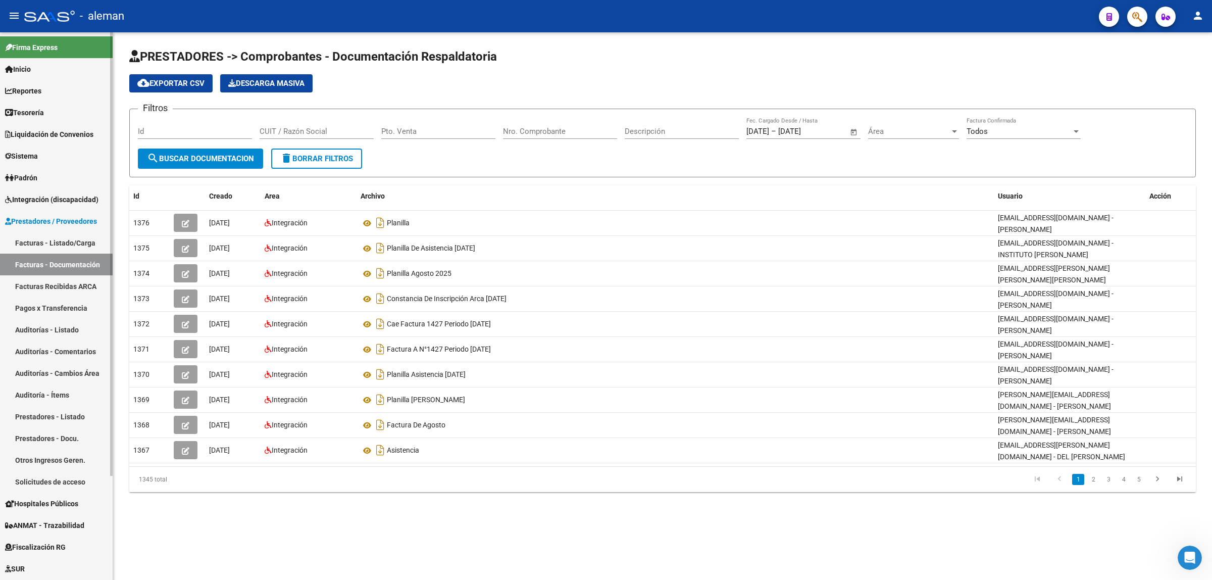
click at [71, 285] on link "Facturas Recibidas ARCA" at bounding box center [56, 286] width 113 height 22
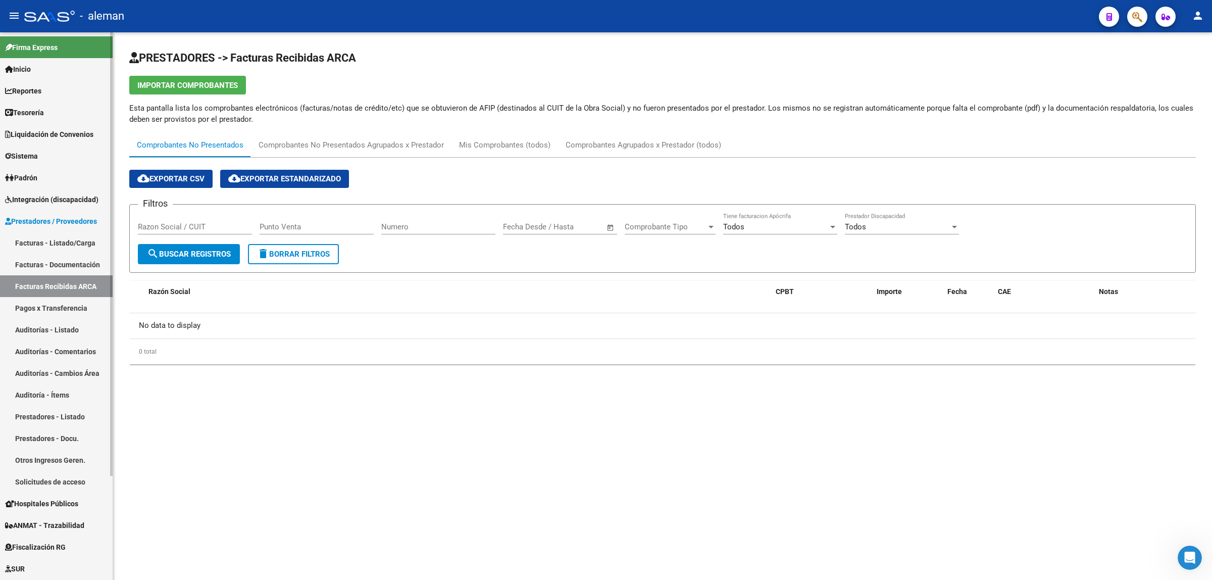
click at [61, 303] on link "Pagos x Transferencia" at bounding box center [56, 308] width 113 height 22
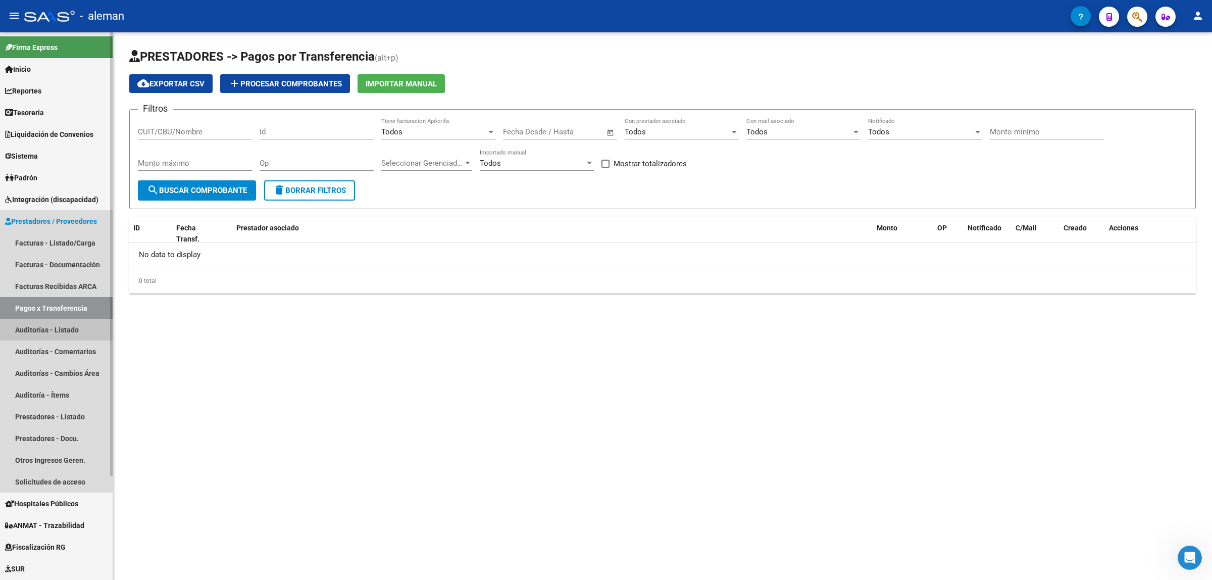
click at [56, 324] on link "Auditorías - Listado" at bounding box center [56, 330] width 113 height 22
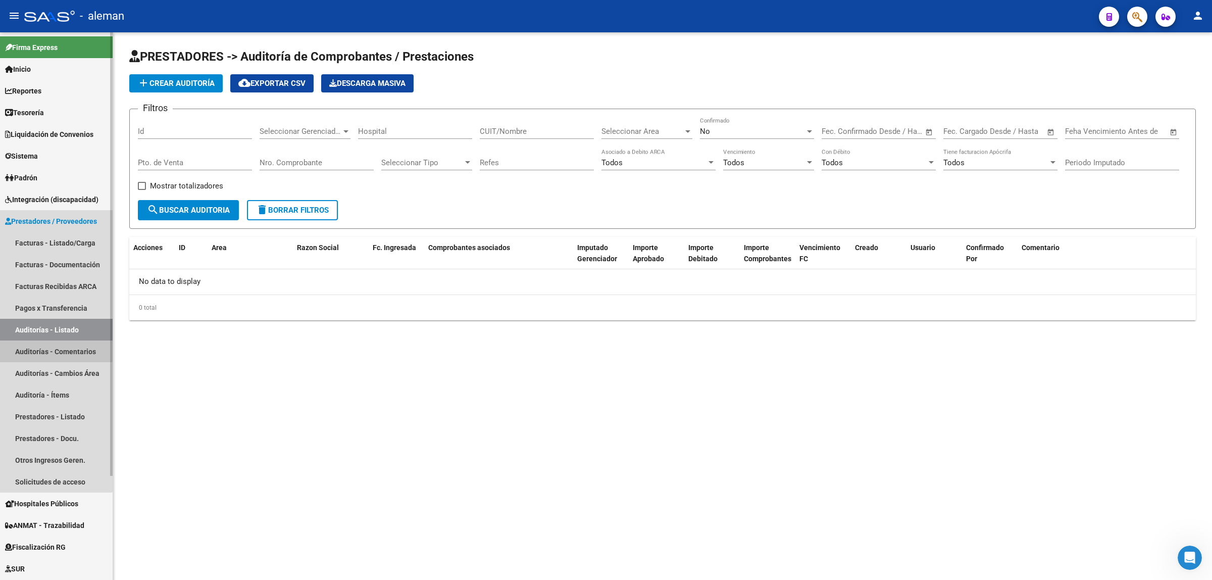
click at [56, 349] on link "Auditorías - Comentarios" at bounding box center [56, 351] width 113 height 22
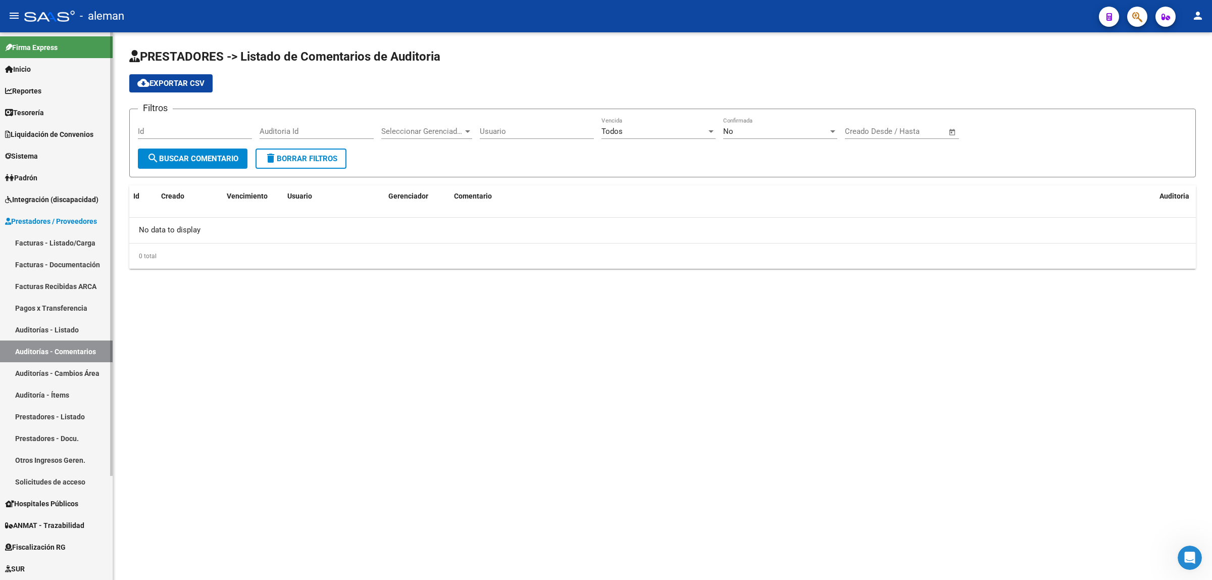
click at [57, 365] on link "Auditorías - Cambios Área" at bounding box center [56, 373] width 113 height 22
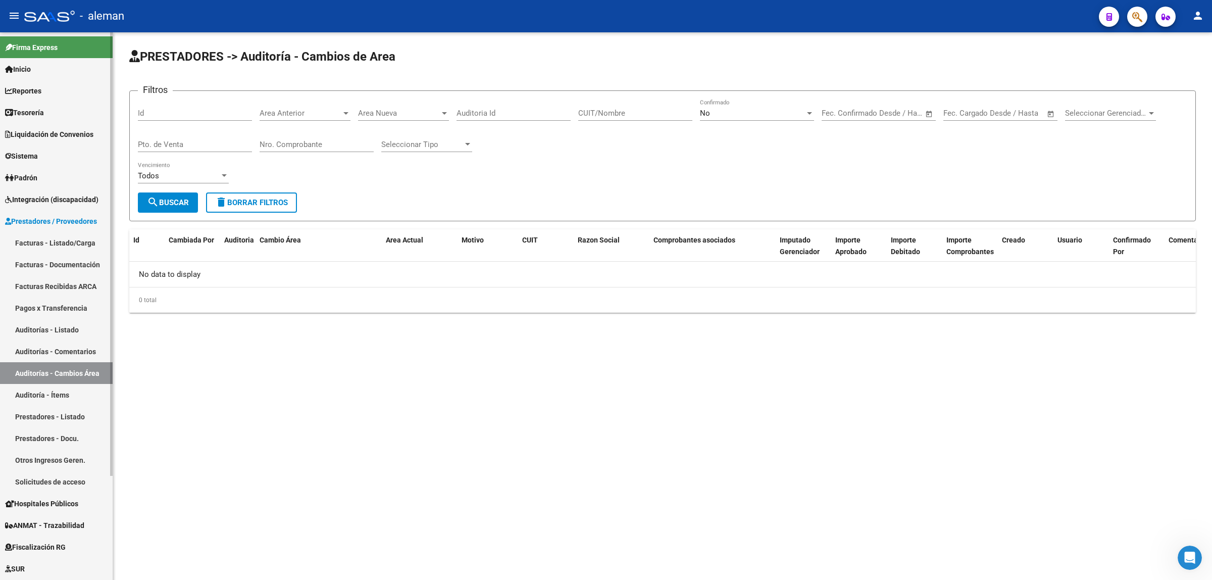
click at [51, 392] on link "Auditoría - Ítems" at bounding box center [56, 395] width 113 height 22
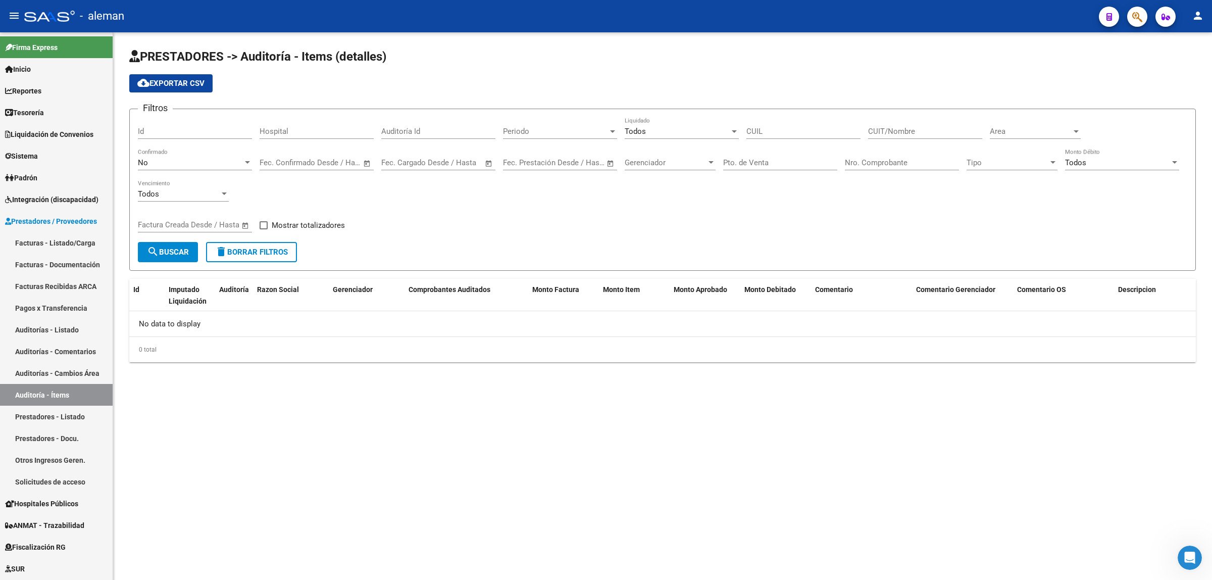
click at [804, 389] on div "PRESTADORES -> Auditoría - Items (detalles) cloud_download Exportar CSV Filtros…" at bounding box center [662, 213] width 1099 height 362
